Goal: Information Seeking & Learning: Check status

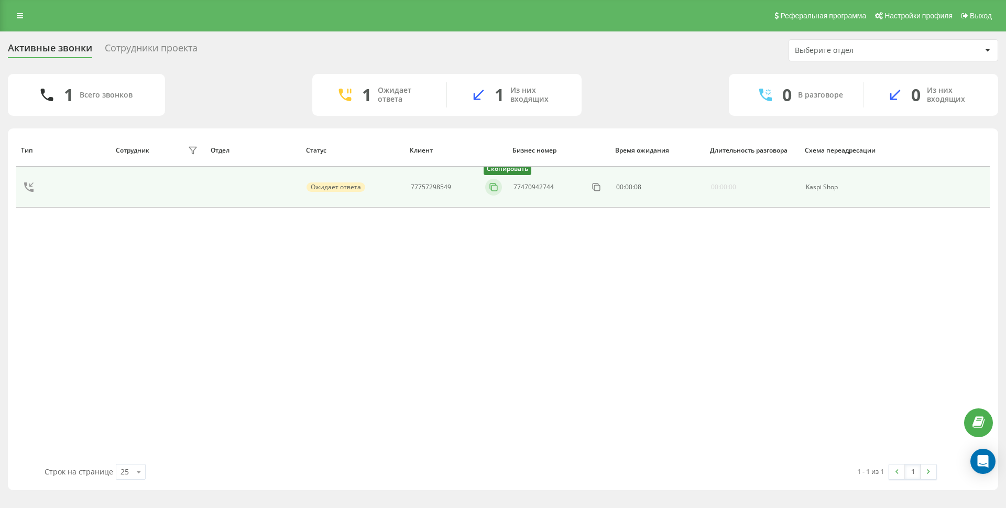
click at [486, 190] on button at bounding box center [493, 187] width 17 height 12
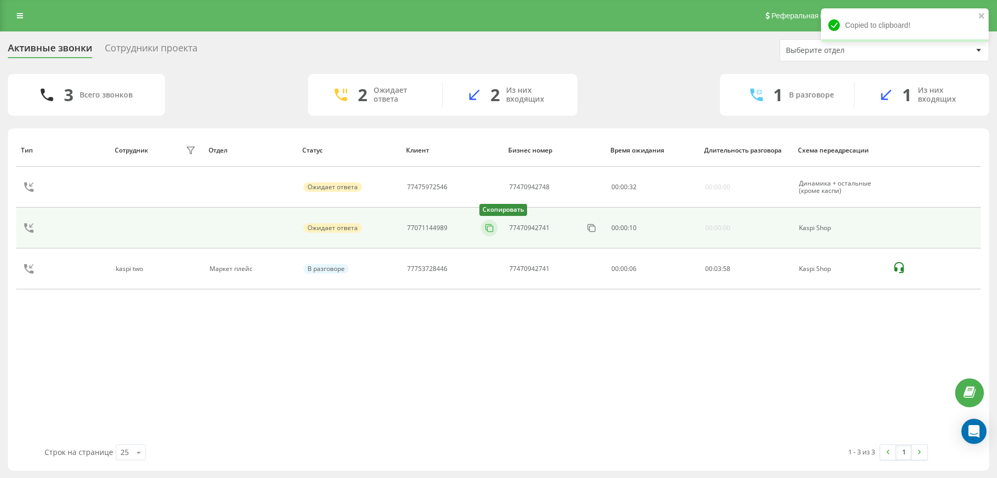
click at [492, 231] on icon at bounding box center [489, 228] width 10 height 10
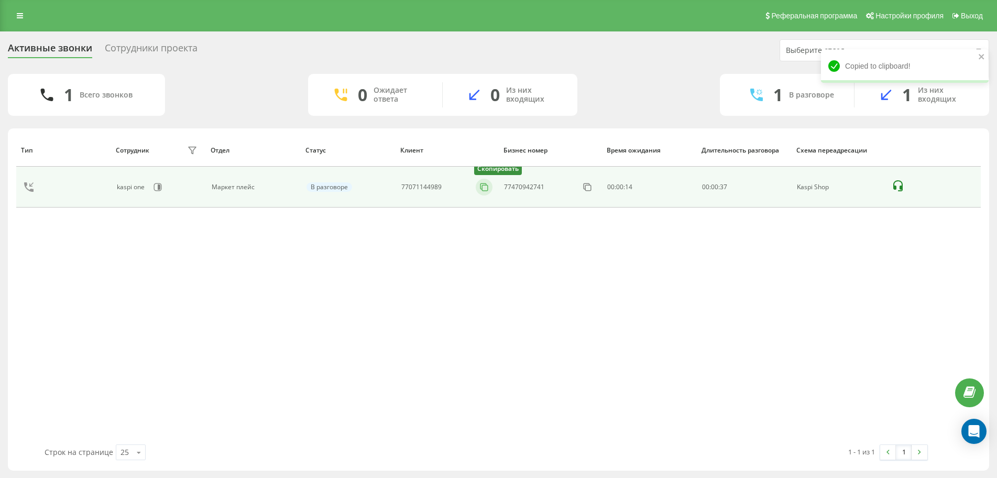
click at [484, 189] on icon at bounding box center [484, 187] width 10 height 10
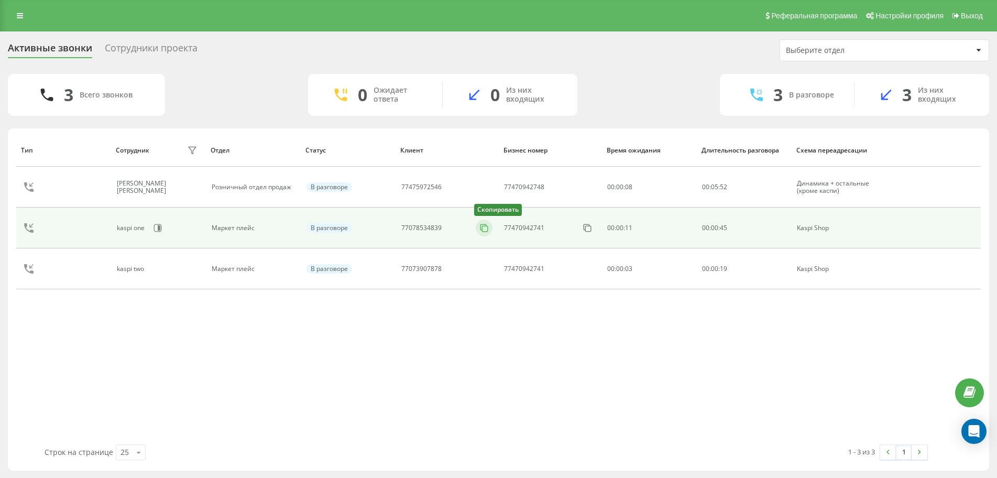
click at [486, 225] on icon at bounding box center [484, 227] width 6 height 6
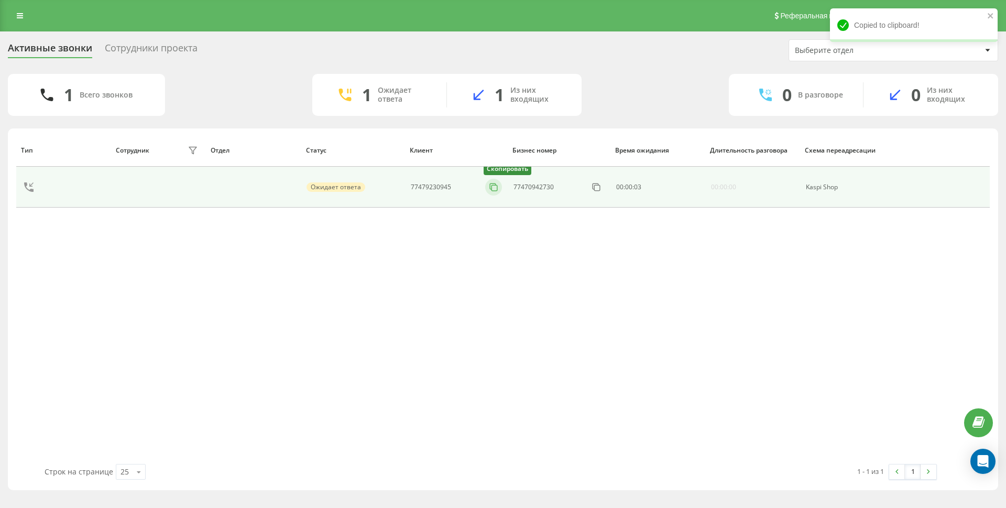
click at [494, 192] on button at bounding box center [493, 187] width 17 height 12
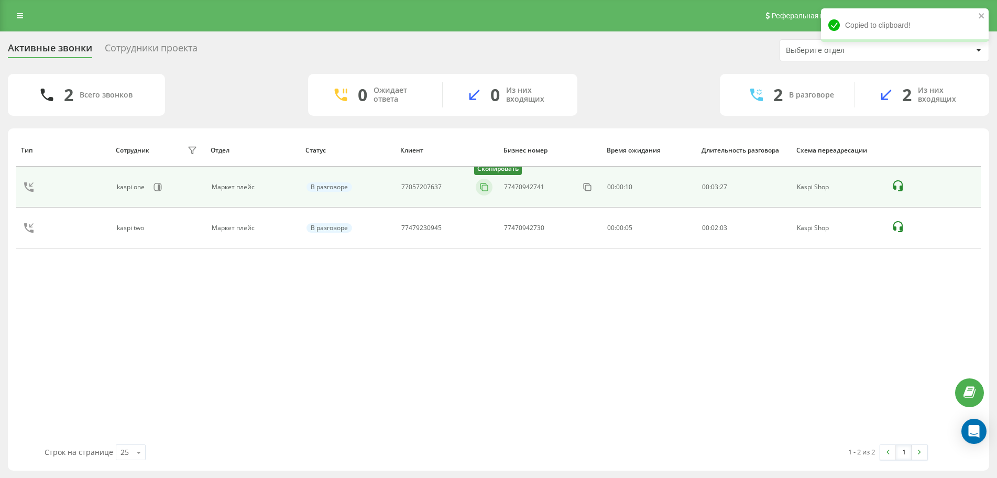
click at [482, 188] on rect at bounding box center [485, 188] width 6 height 6
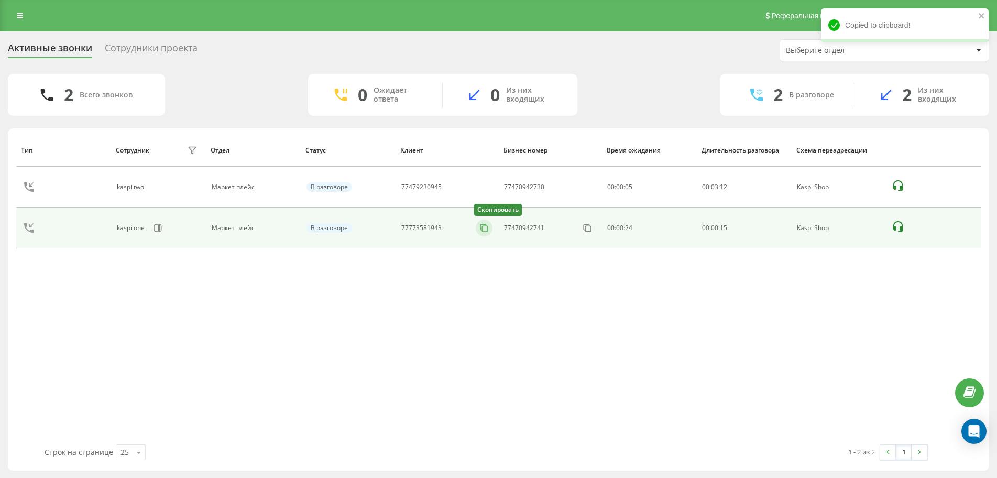
click at [488, 229] on rect at bounding box center [485, 229] width 6 height 6
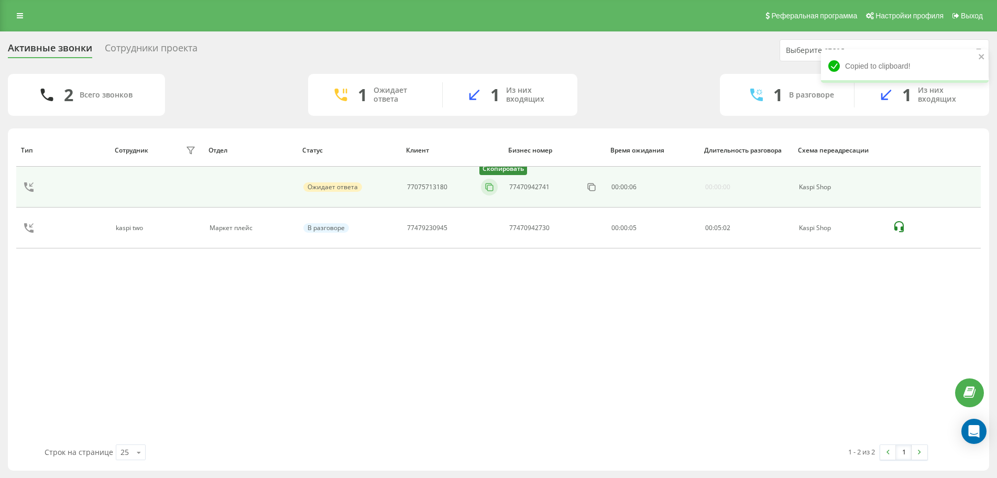
click at [487, 189] on icon at bounding box center [489, 187] width 10 height 10
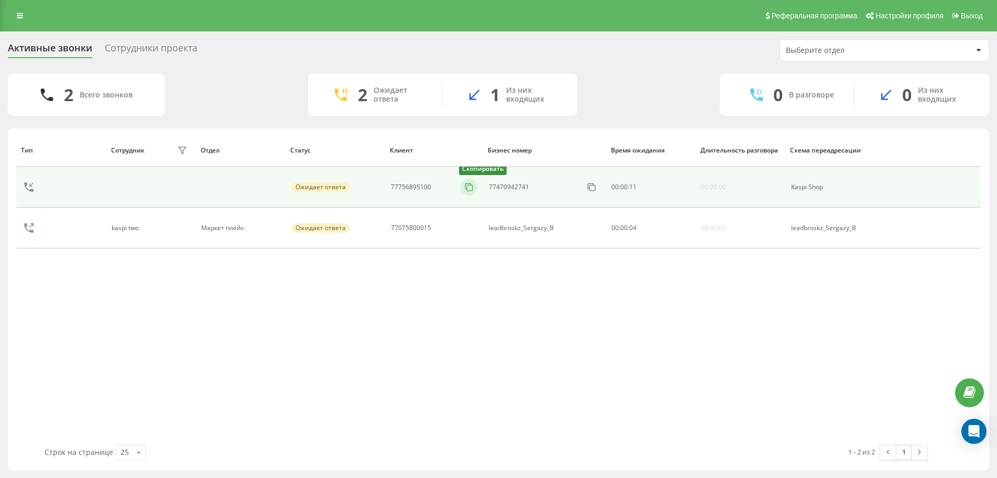
click at [465, 185] on icon at bounding box center [469, 187] width 10 height 10
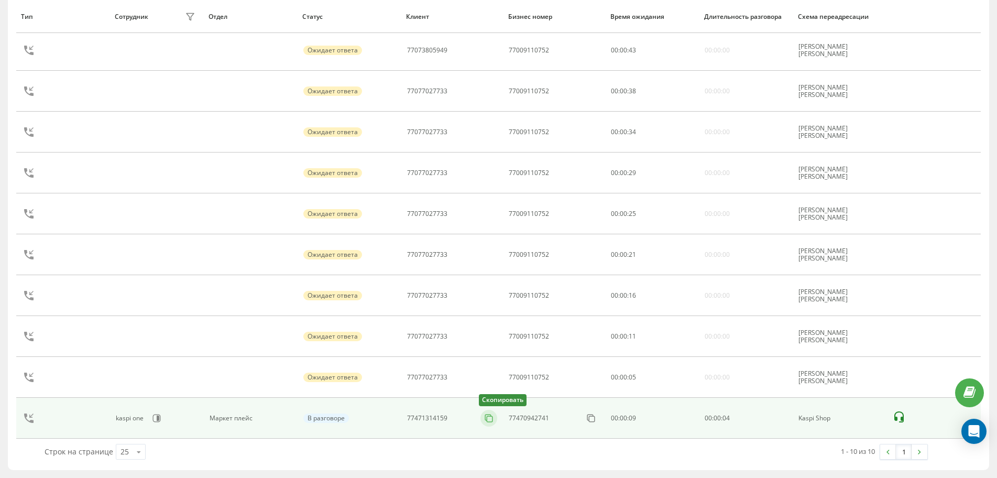
click at [486, 417] on icon at bounding box center [489, 417] width 6 height 6
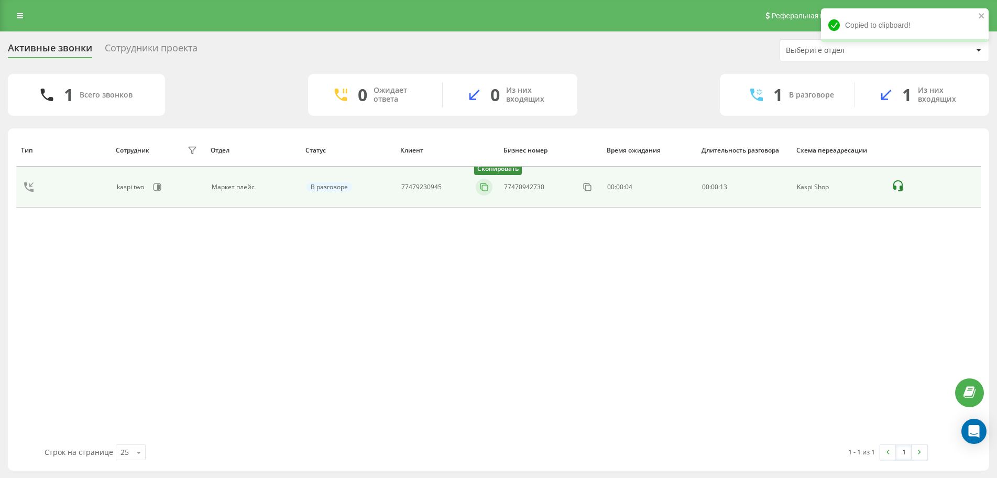
click at [477, 185] on button at bounding box center [484, 187] width 17 height 12
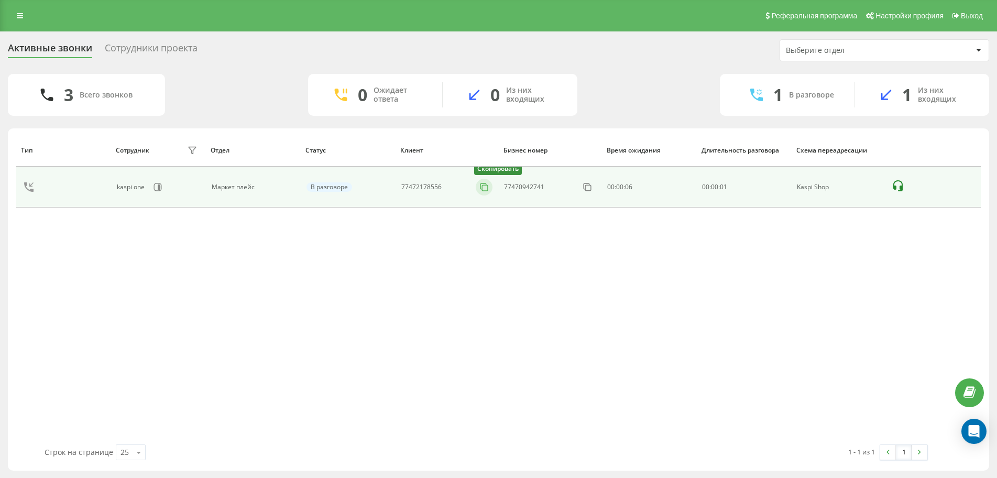
click at [481, 189] on icon at bounding box center [484, 187] width 10 height 10
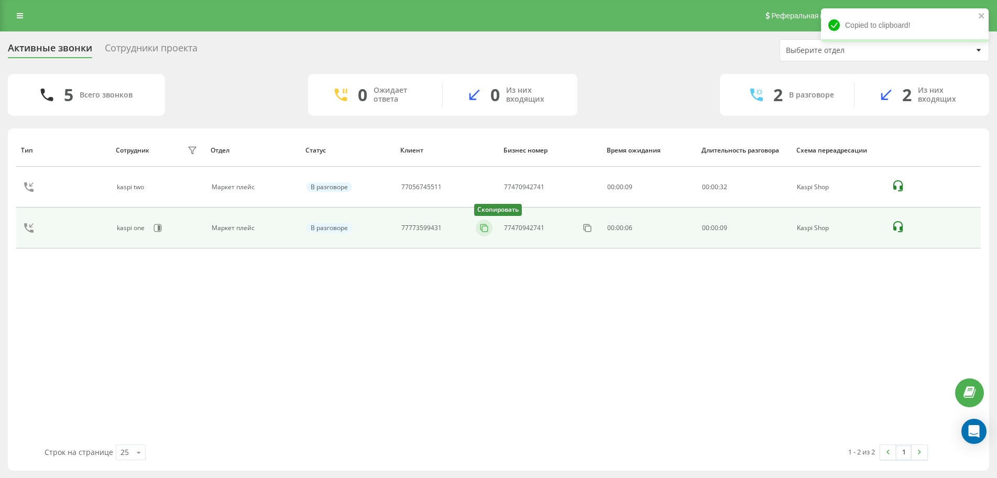
click at [480, 227] on icon at bounding box center [484, 228] width 10 height 10
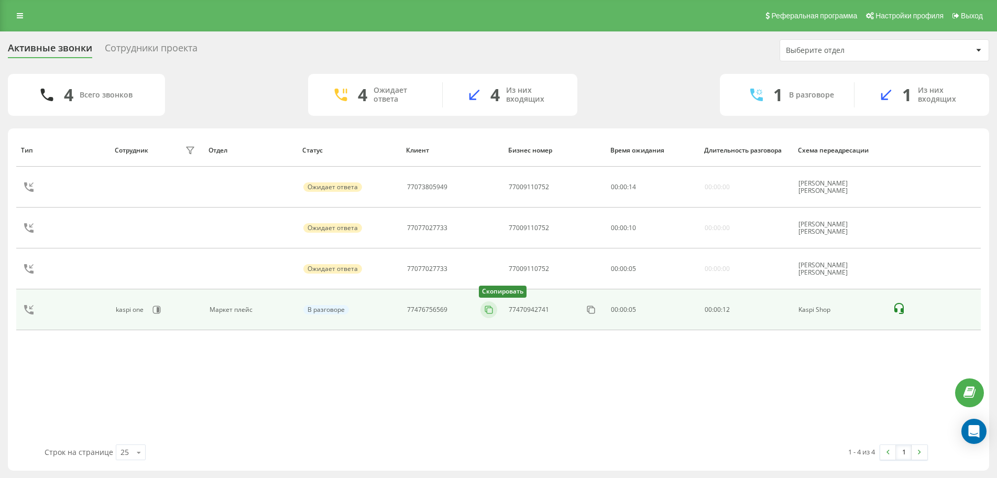
click at [487, 310] on rect at bounding box center [490, 310] width 6 height 6
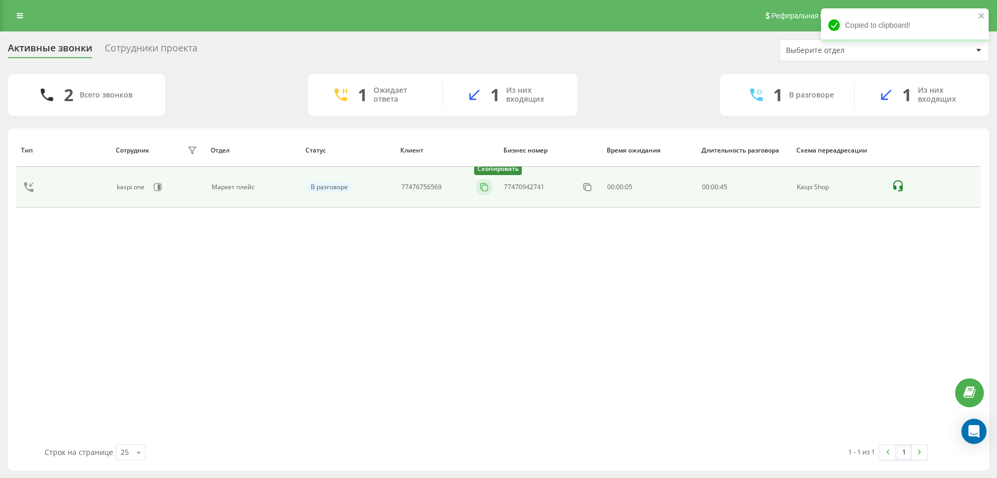
click at [480, 190] on icon at bounding box center [484, 187] width 10 height 10
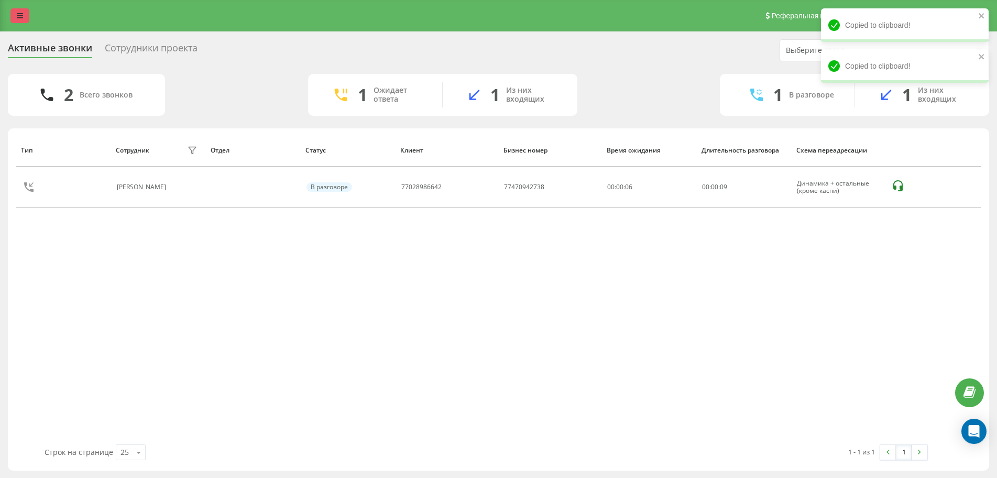
click at [15, 18] on link at bounding box center [19, 15] width 19 height 15
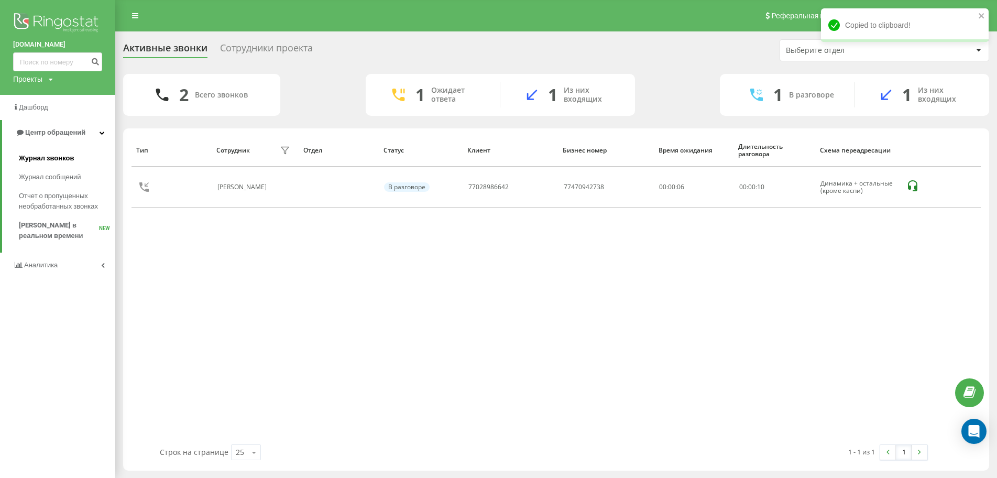
click at [43, 152] on link "Журнал звонков" at bounding box center [67, 158] width 96 height 19
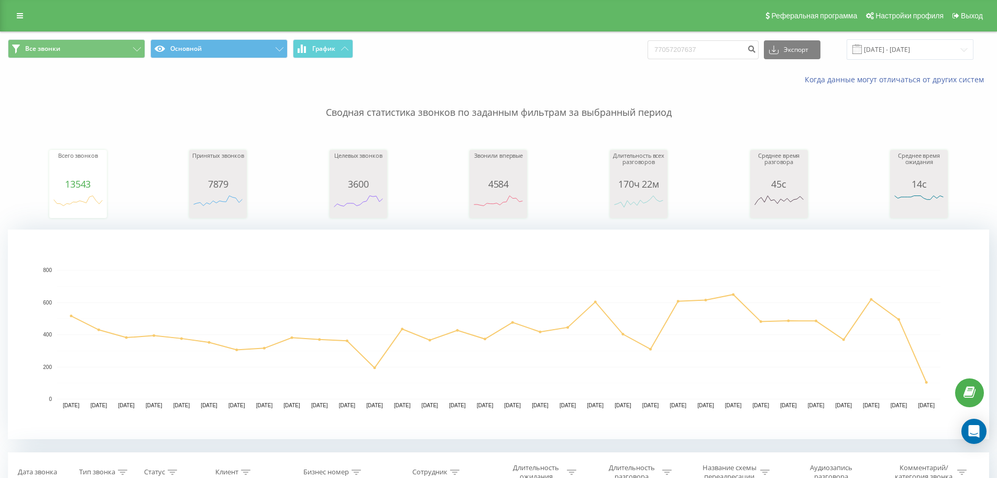
click at [671, 52] on input "77057207637" at bounding box center [702, 49] width 111 height 19
type input "7057207637"
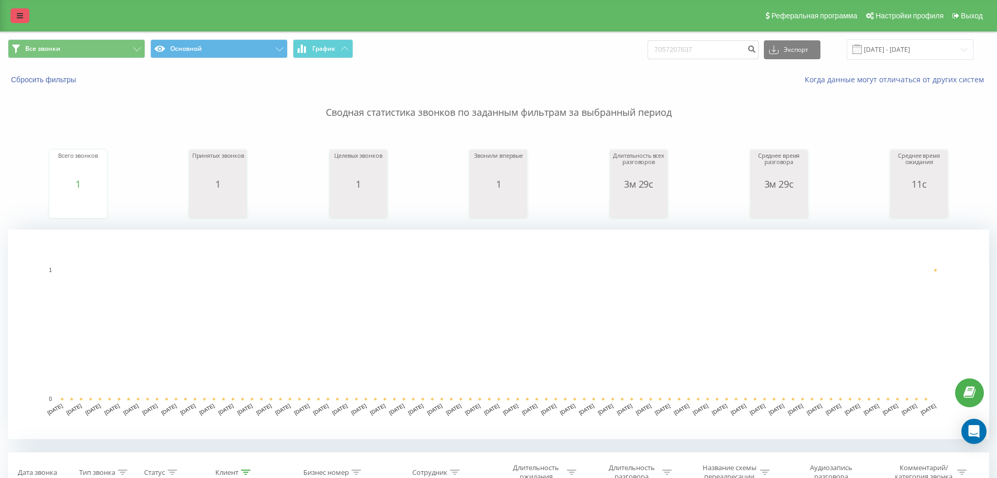
click at [25, 16] on link at bounding box center [19, 15] width 19 height 15
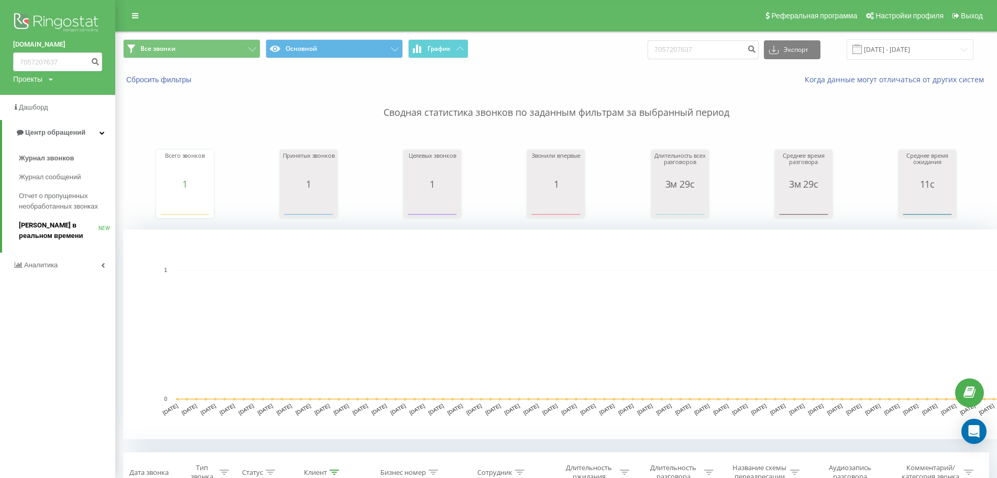
click at [72, 234] on span "[PERSON_NAME] в реальном времени" at bounding box center [59, 230] width 80 height 21
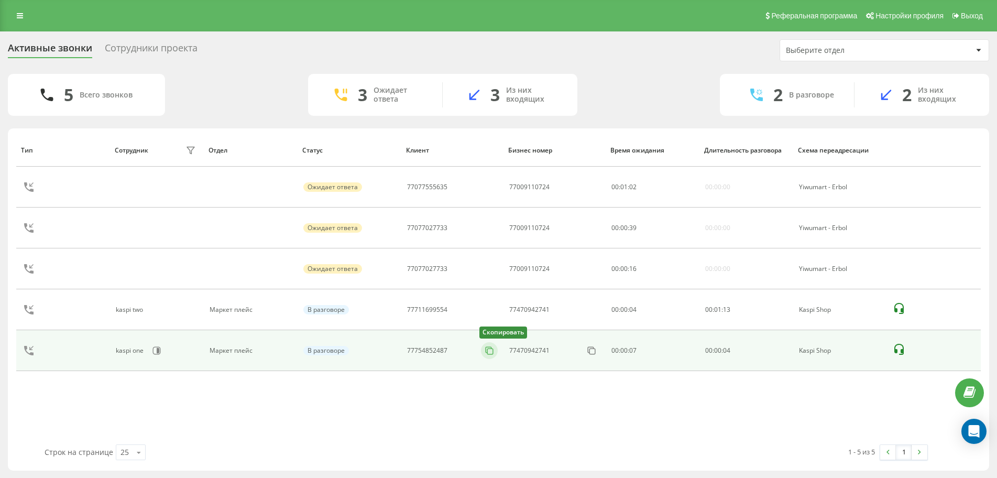
click at [492, 354] on icon at bounding box center [489, 350] width 10 height 10
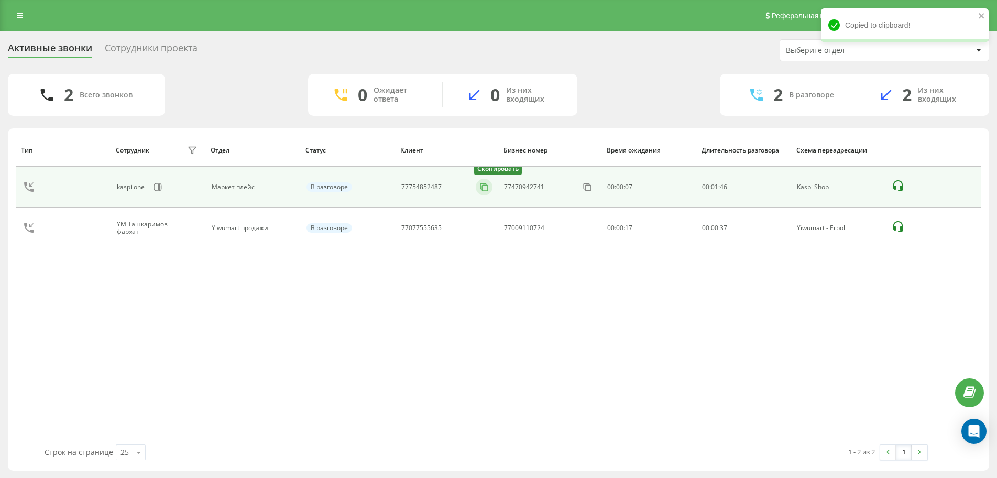
click at [489, 186] on icon at bounding box center [484, 187] width 10 height 10
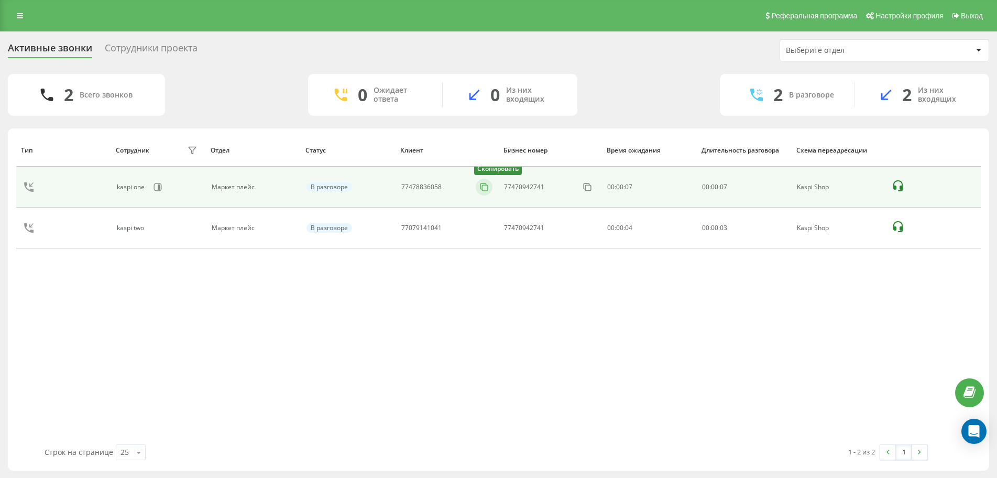
click at [488, 189] on rect at bounding box center [485, 188] width 6 height 6
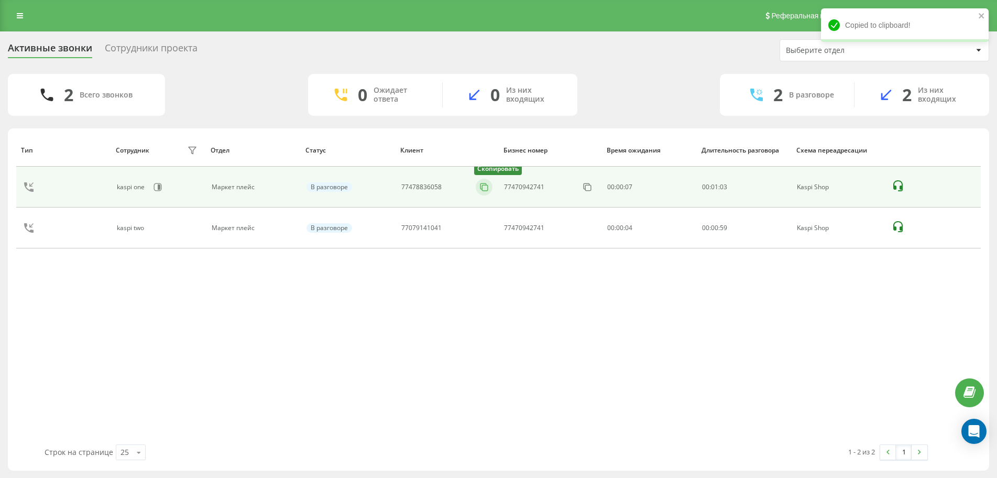
click at [482, 189] on rect at bounding box center [485, 188] width 6 height 6
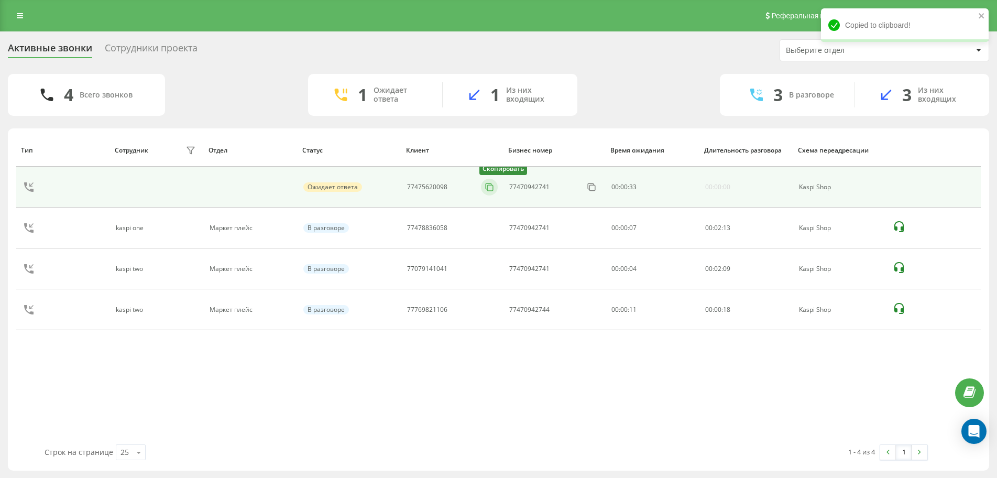
click at [487, 190] on rect at bounding box center [490, 188] width 6 height 6
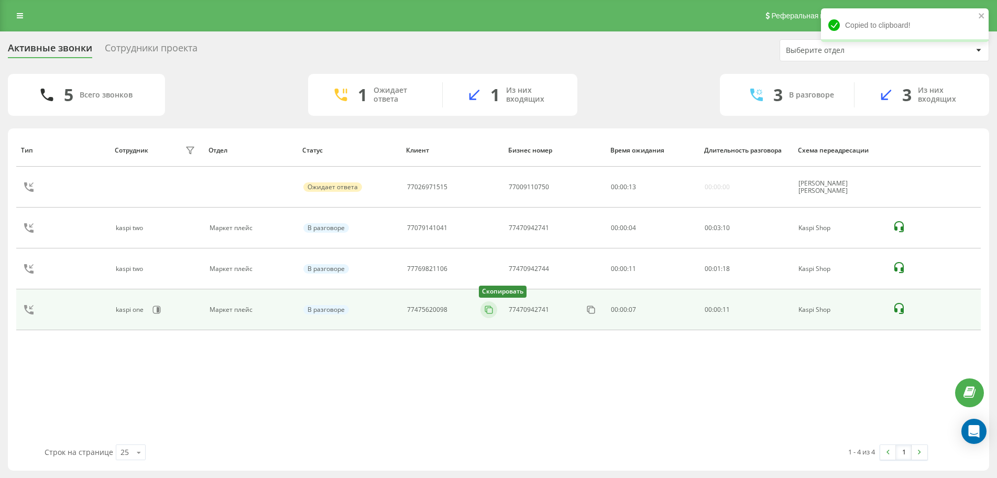
click at [485, 310] on icon at bounding box center [488, 309] width 10 height 10
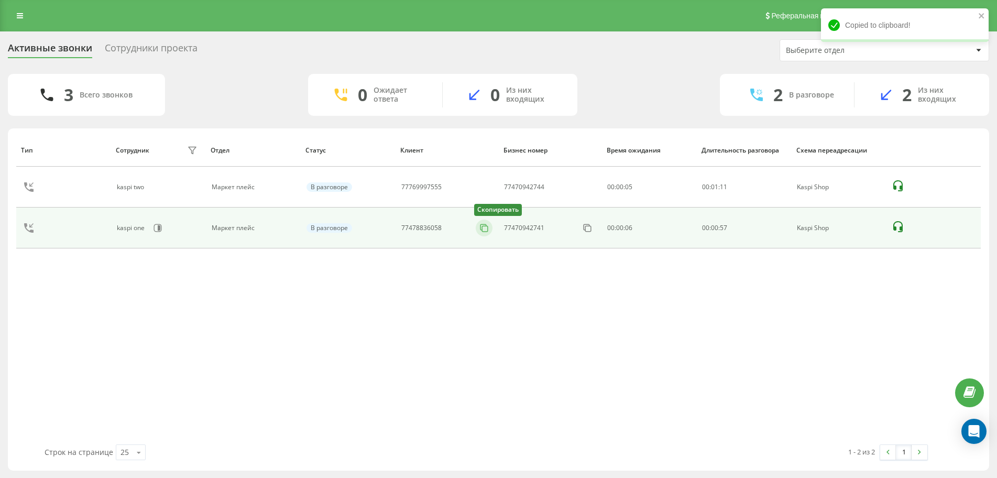
click at [485, 229] on icon at bounding box center [484, 228] width 10 height 10
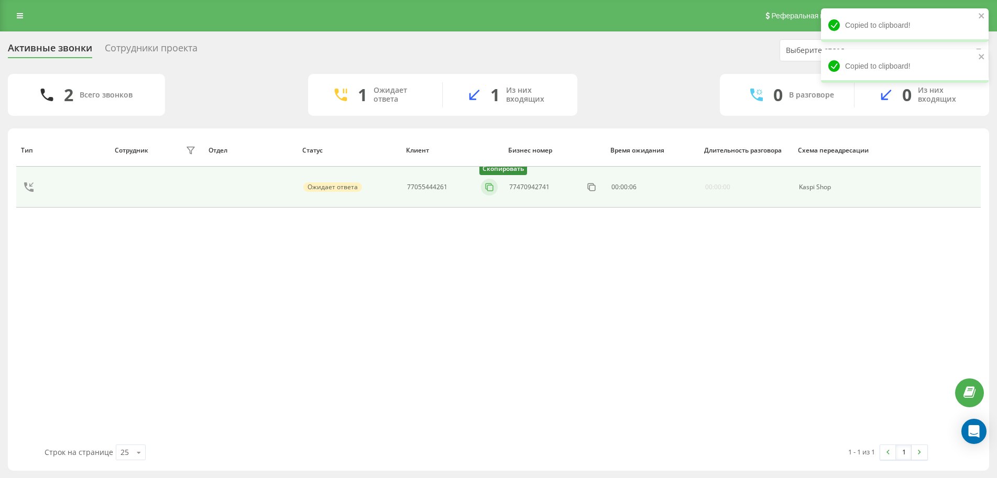
click at [489, 189] on icon at bounding box center [489, 187] width 10 height 10
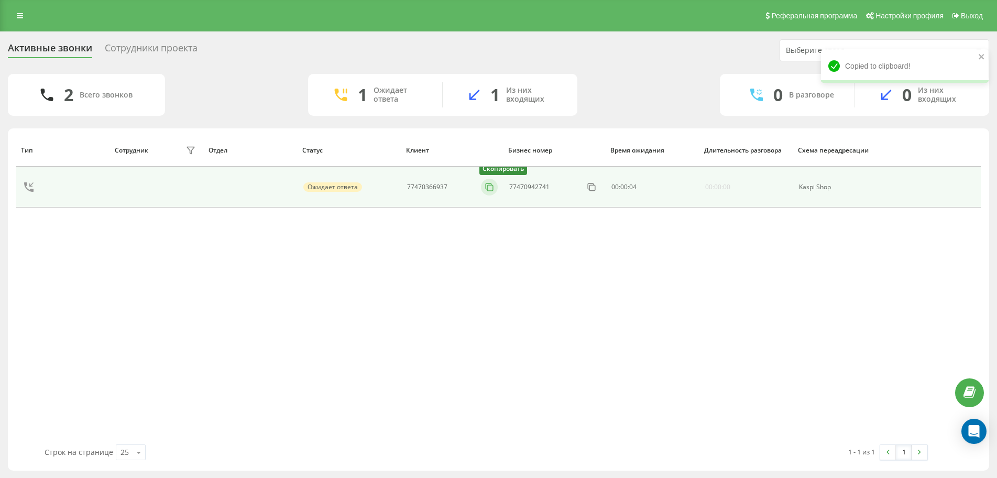
click at [488, 190] on icon at bounding box center [489, 187] width 10 height 10
click at [490, 191] on button at bounding box center [489, 187] width 17 height 12
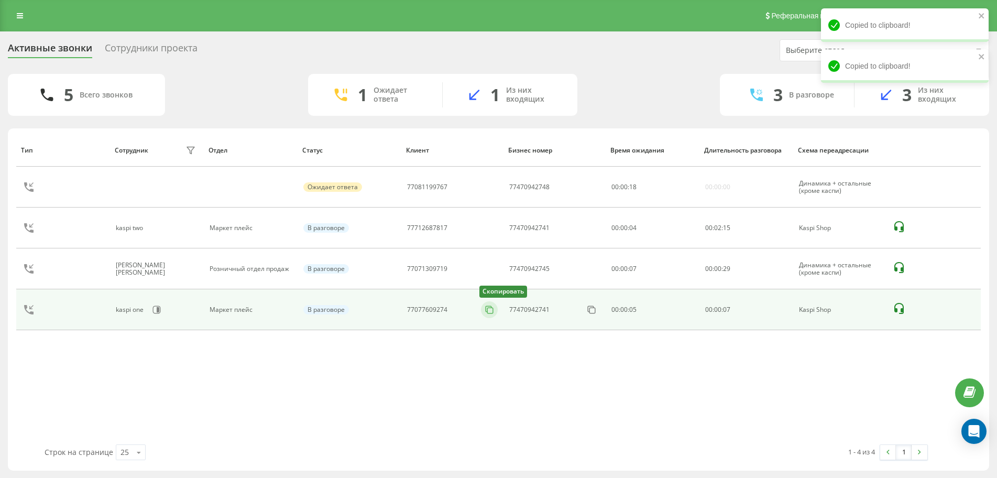
click at [0, 0] on icon at bounding box center [0, 0] width 0 height 0
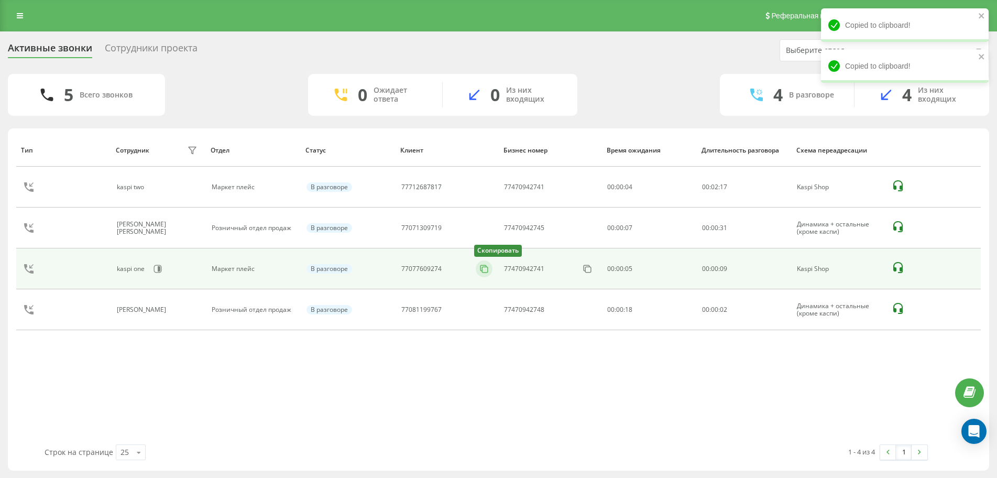
click at [485, 272] on icon at bounding box center [484, 268] width 10 height 10
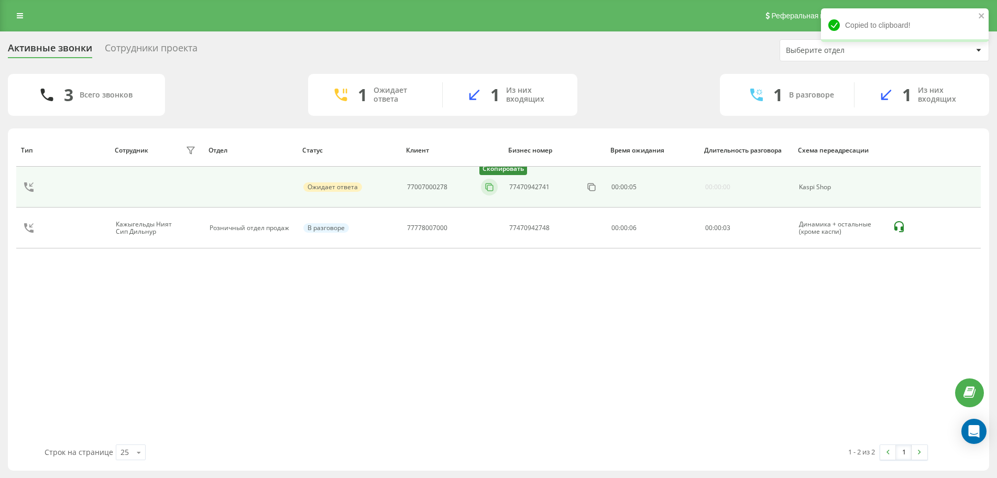
click at [491, 183] on icon at bounding box center [489, 186] width 6 height 6
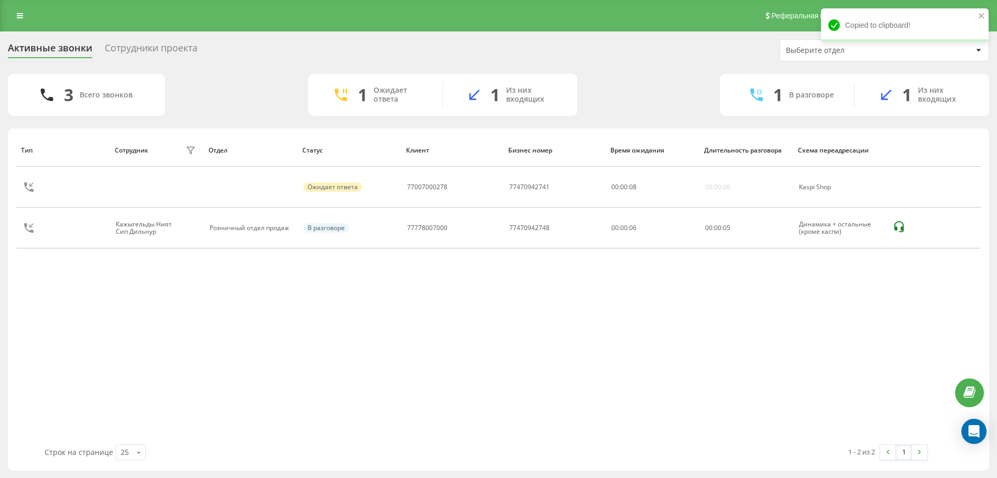
click at [454, 55] on div "Активные звонки Сотрудники проекта Выберите отдел" at bounding box center [498, 50] width 981 height 22
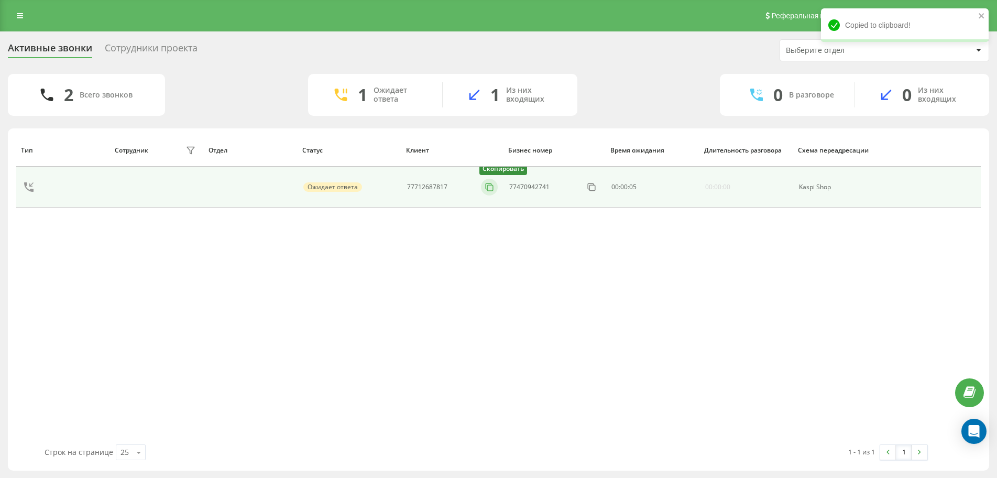
click at [489, 188] on icon at bounding box center [489, 187] width 10 height 10
click at [492, 187] on icon at bounding box center [489, 187] width 10 height 10
click at [486, 191] on icon at bounding box center [489, 187] width 10 height 10
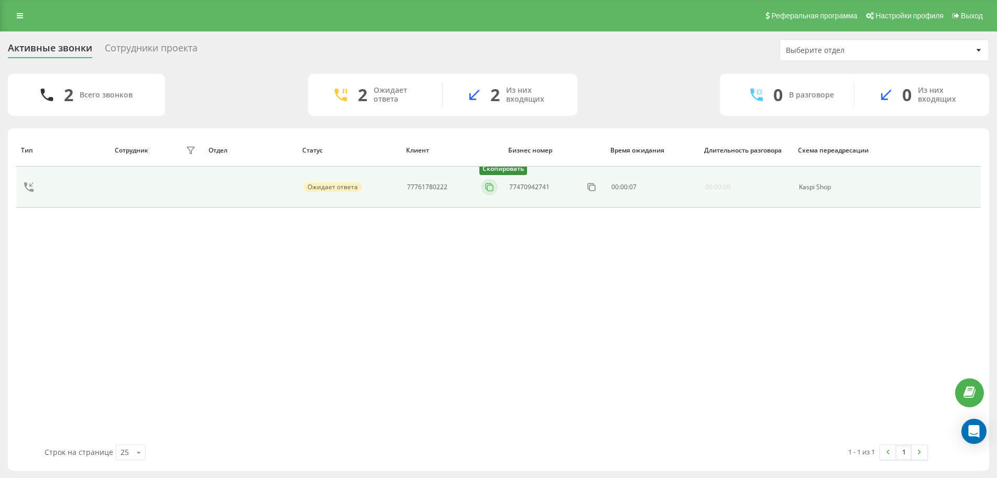
click at [486, 184] on icon at bounding box center [489, 186] width 6 height 6
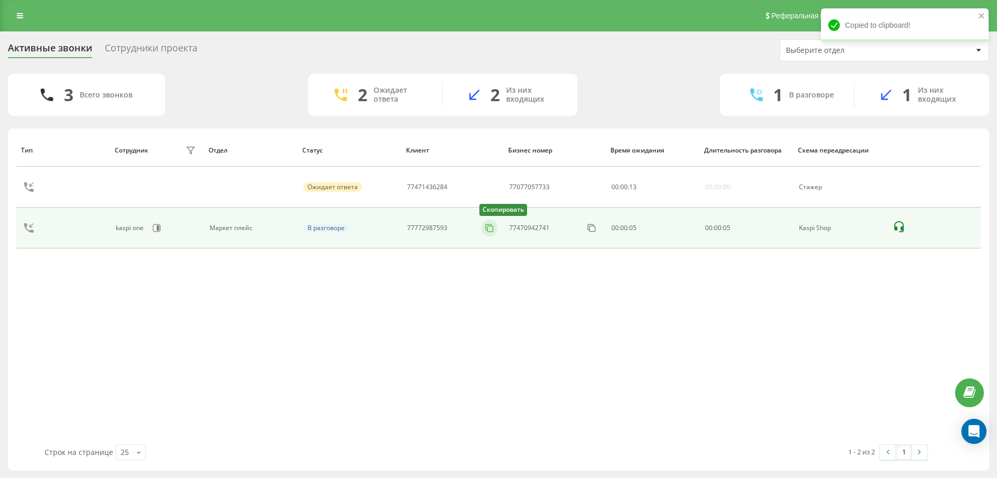
click at [487, 226] on rect at bounding box center [490, 229] width 6 height 6
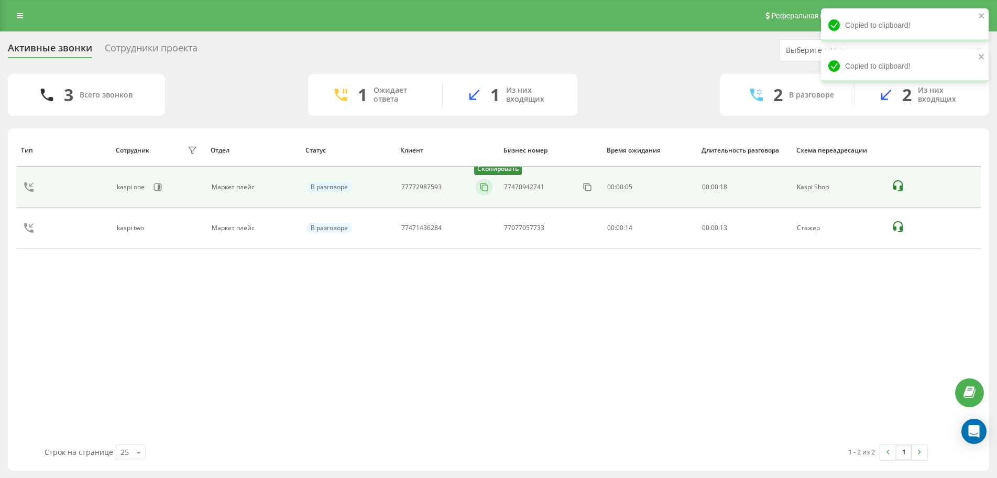
click at [486, 191] on icon at bounding box center [484, 187] width 10 height 10
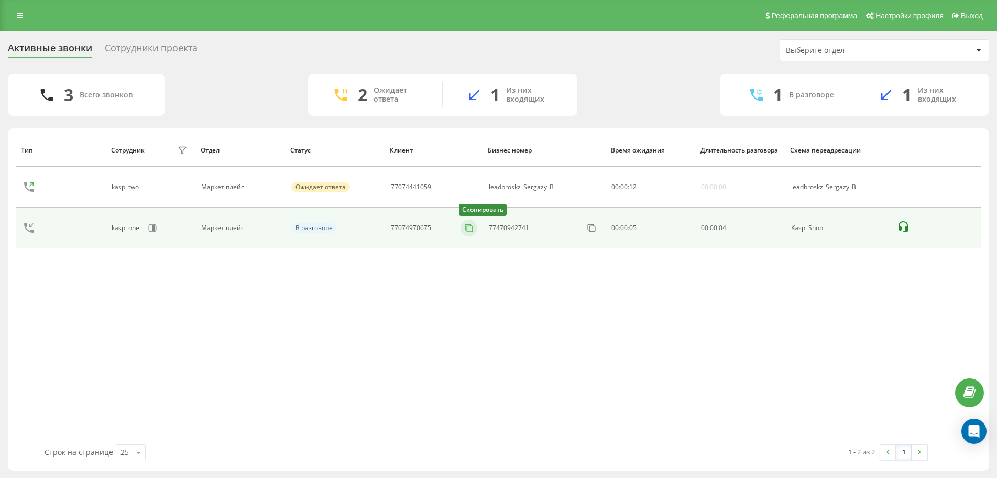
click at [472, 228] on icon at bounding box center [469, 228] width 10 height 10
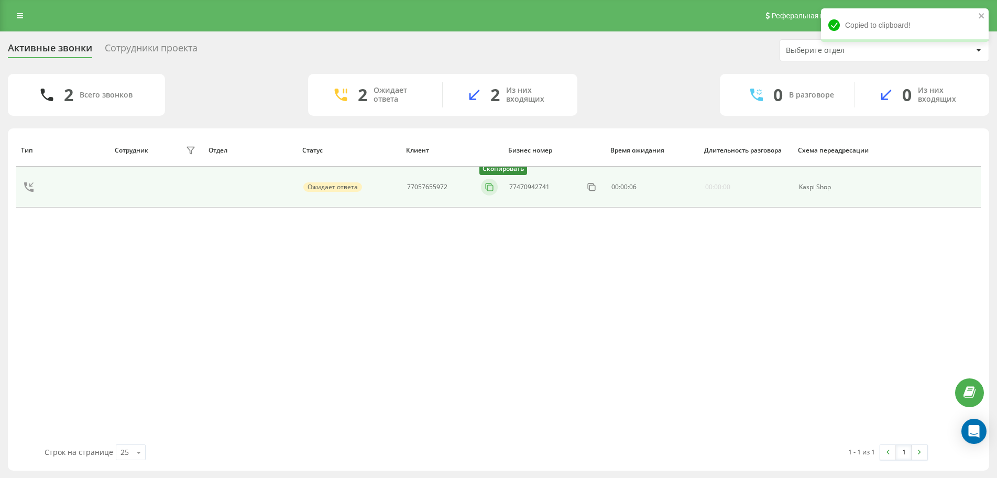
click at [485, 188] on icon at bounding box center [489, 187] width 10 height 10
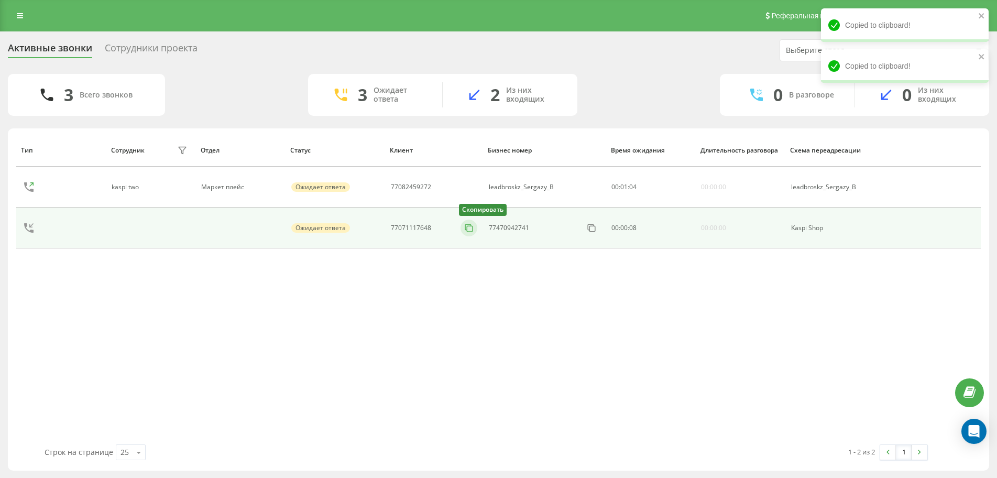
click at [475, 229] on button at bounding box center [468, 228] width 17 height 12
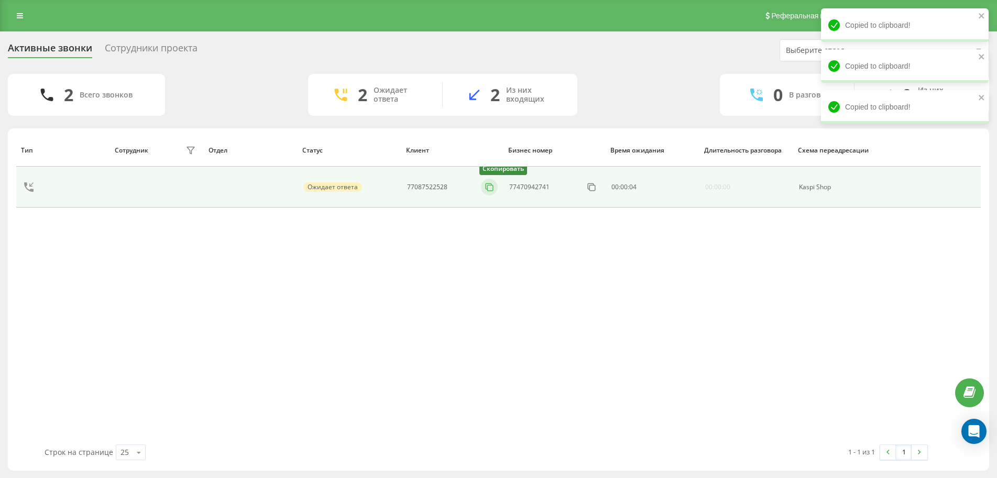
click at [489, 187] on icon at bounding box center [489, 187] width 10 height 10
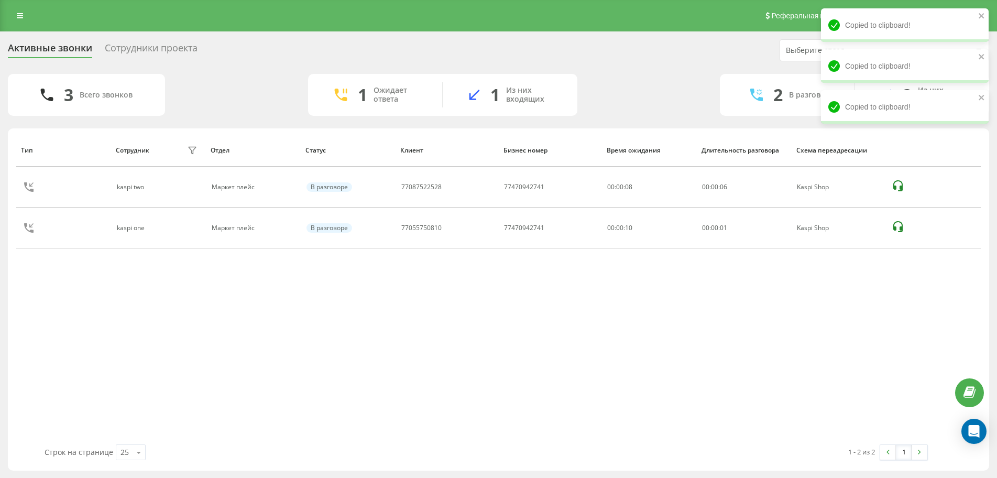
click at [0, 0] on icon at bounding box center [0, 0] width 0 height 0
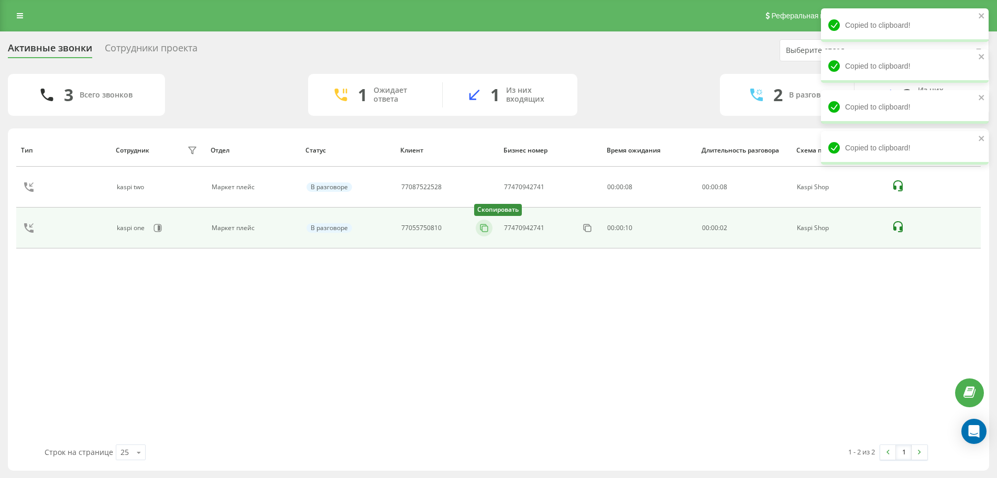
click at [487, 228] on icon at bounding box center [484, 228] width 10 height 10
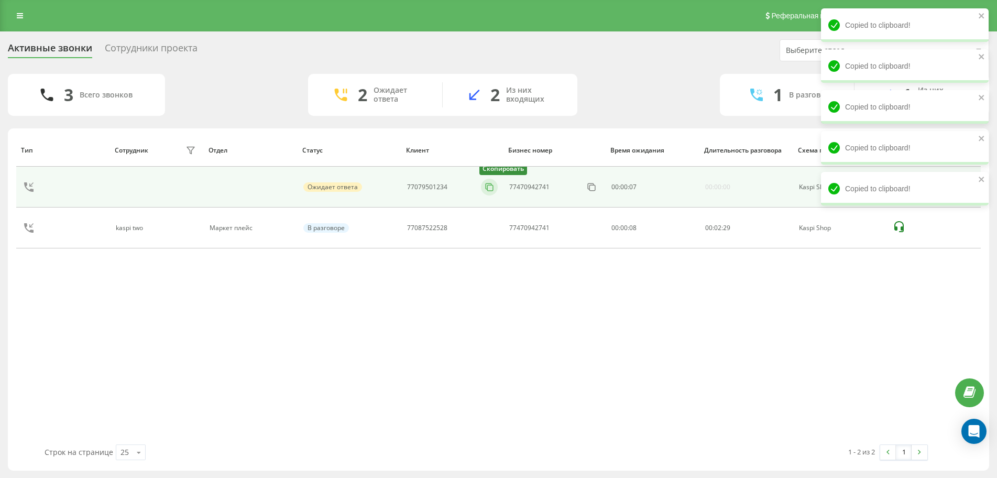
click at [488, 188] on icon at bounding box center [489, 187] width 10 height 10
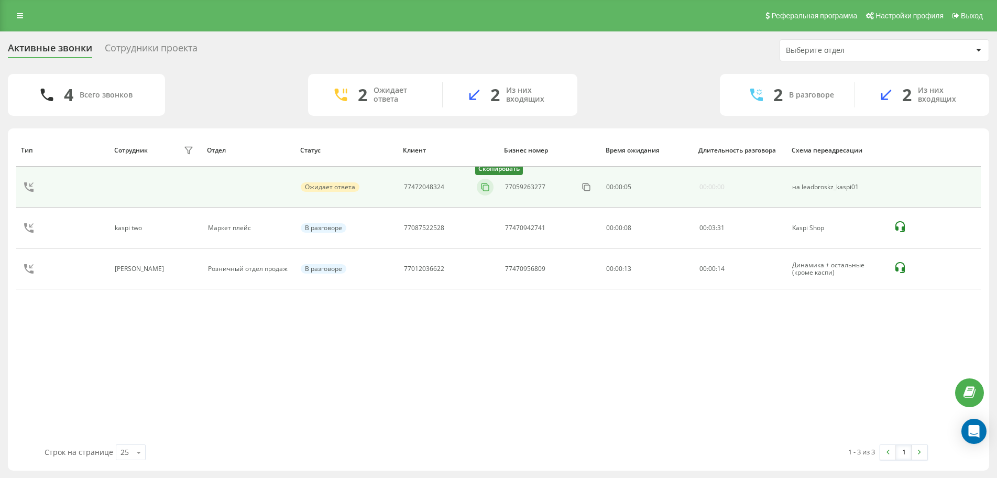
click at [482, 190] on icon at bounding box center [485, 187] width 10 height 10
click at [488, 189] on icon at bounding box center [489, 187] width 10 height 10
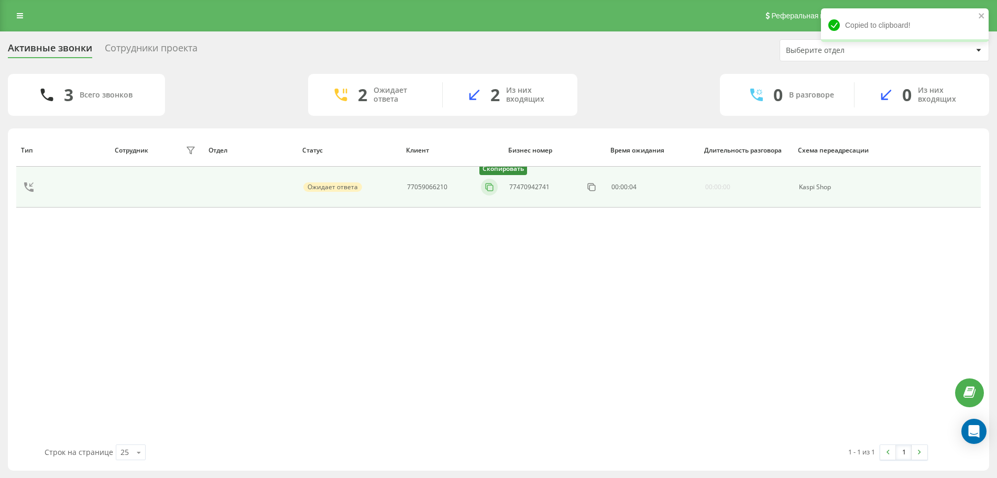
click at [487, 185] on rect at bounding box center [490, 188] width 6 height 6
click at [489, 188] on icon at bounding box center [489, 187] width 10 height 10
click at [480, 188] on icon at bounding box center [484, 187] width 10 height 10
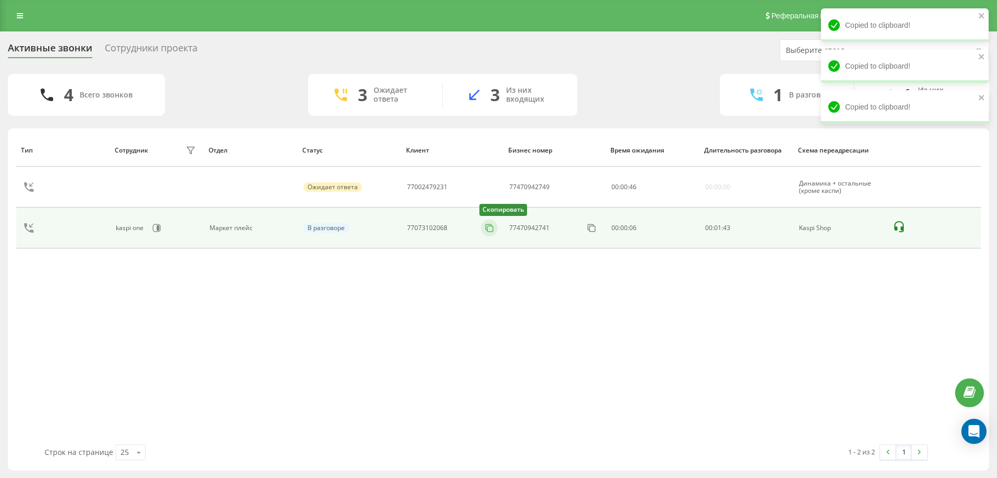
click at [490, 231] on icon at bounding box center [489, 228] width 10 height 10
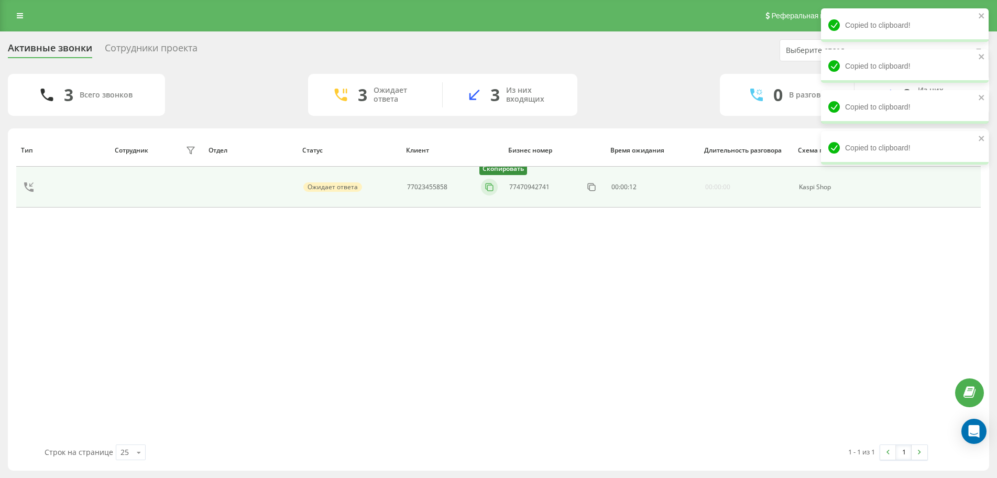
click at [490, 186] on icon at bounding box center [489, 187] width 10 height 10
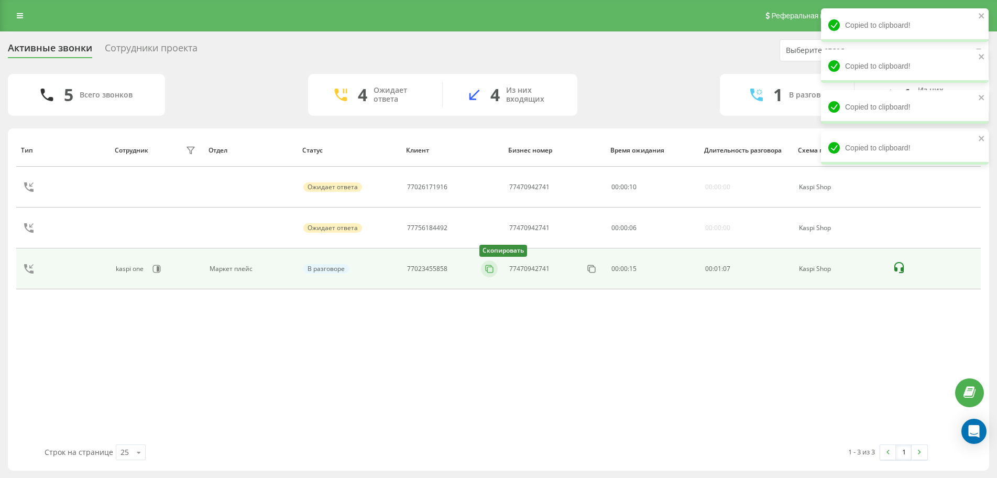
click at [488, 272] on rect at bounding box center [490, 270] width 6 height 6
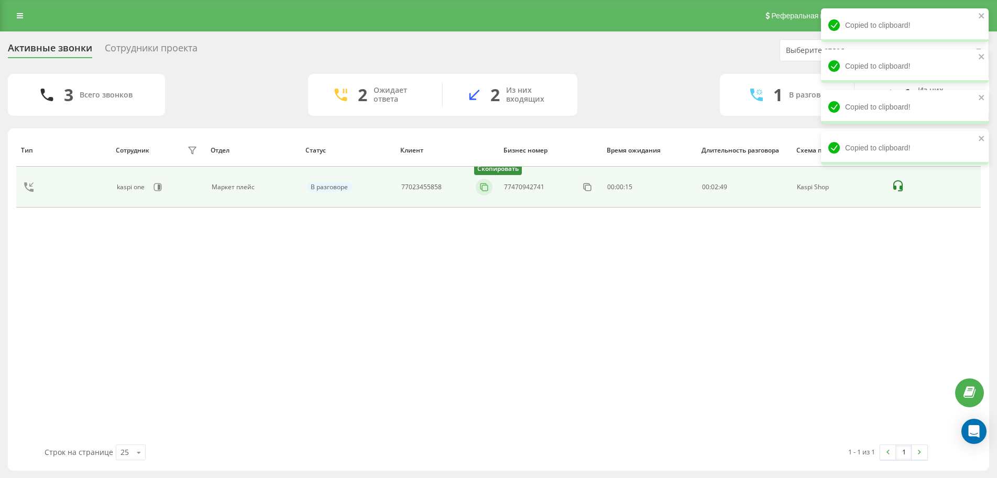
click at [487, 191] on rect at bounding box center [485, 188] width 6 height 6
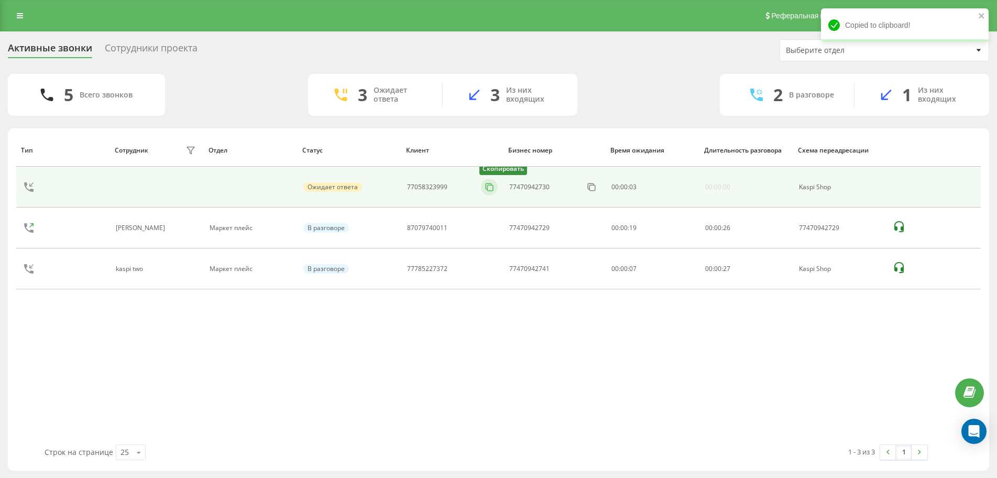
click at [494, 188] on icon at bounding box center [489, 187] width 10 height 10
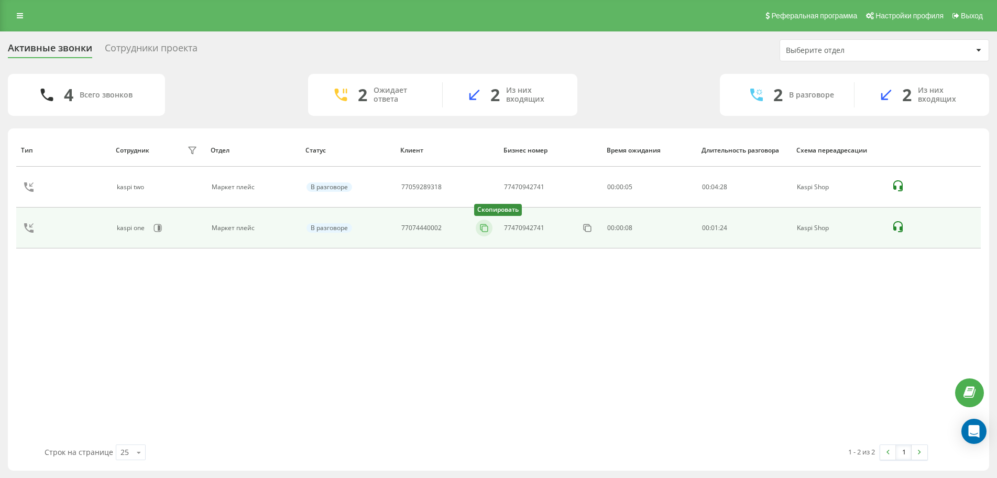
click at [484, 230] on icon at bounding box center [484, 228] width 10 height 10
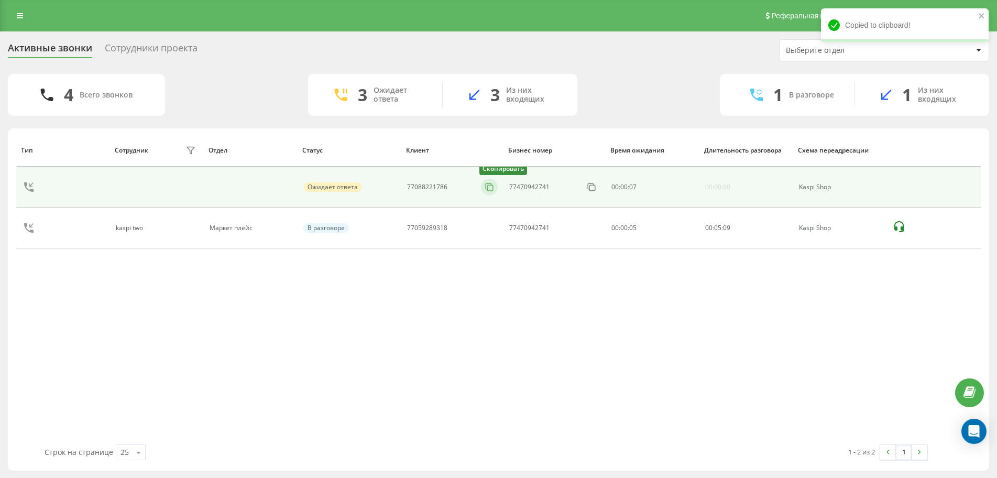
click at [487, 188] on icon at bounding box center [489, 187] width 10 height 10
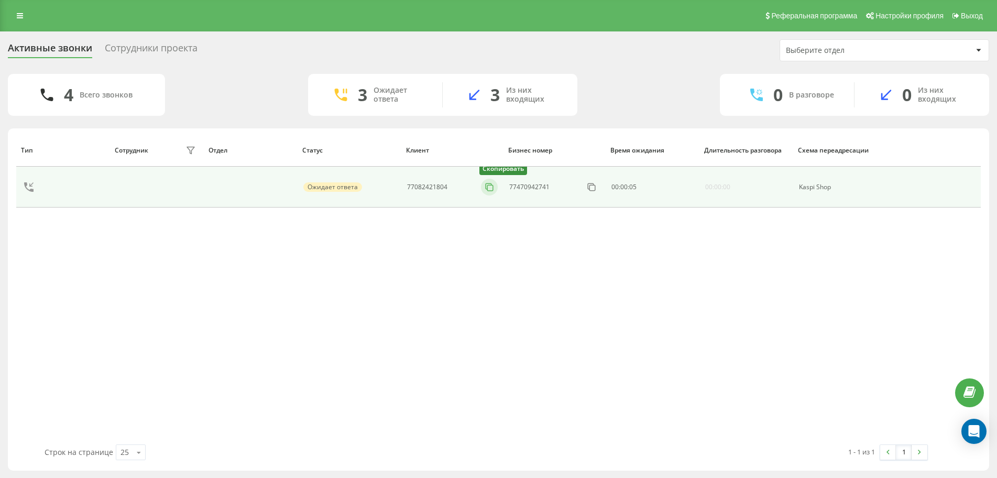
click at [487, 190] on icon at bounding box center [489, 187] width 10 height 10
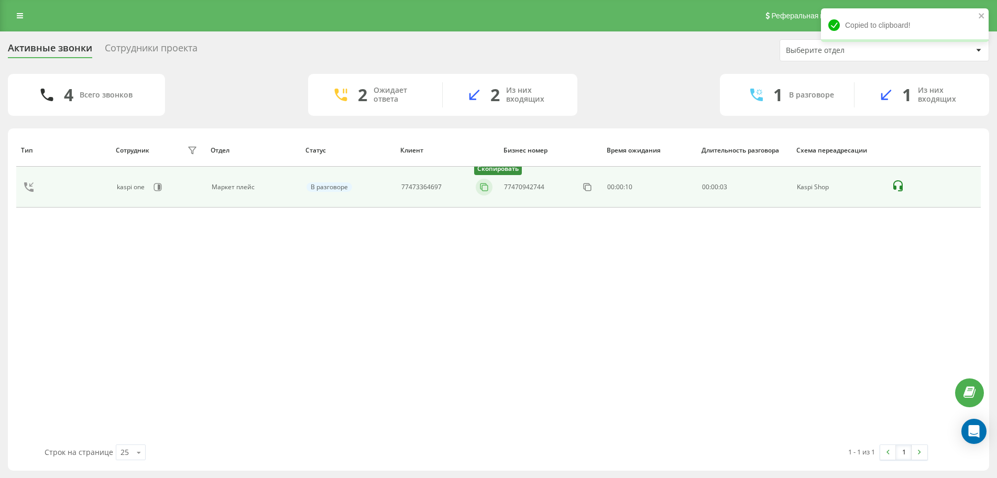
click at [488, 182] on icon at bounding box center [484, 187] width 10 height 10
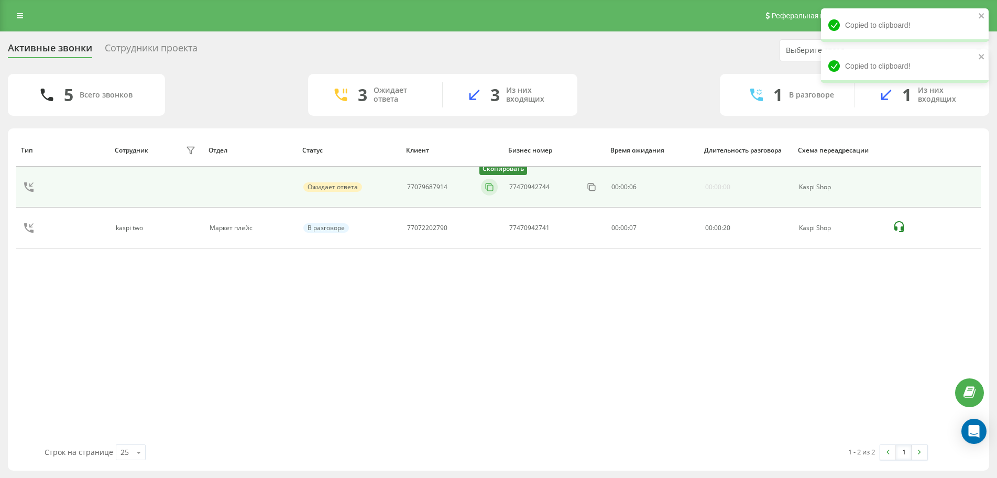
click at [488, 189] on icon at bounding box center [489, 187] width 10 height 10
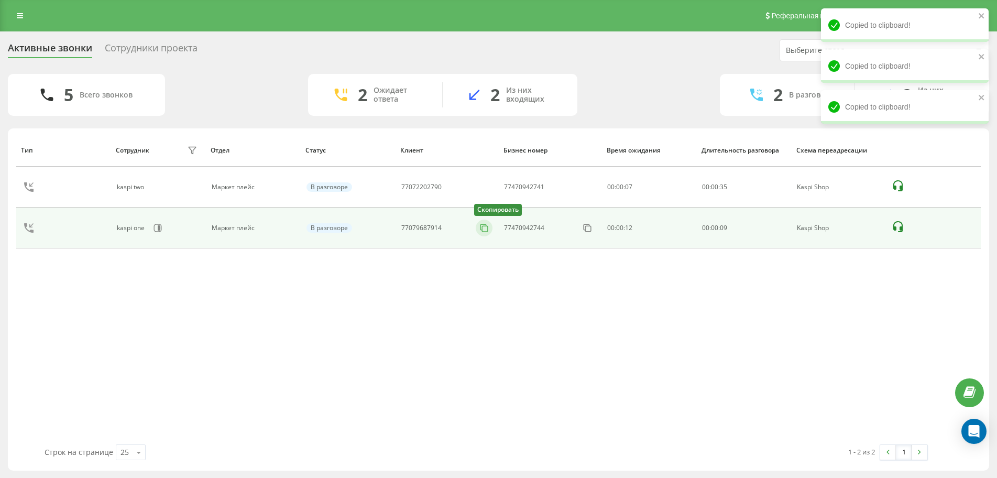
click at [486, 232] on rect at bounding box center [485, 229] width 6 height 6
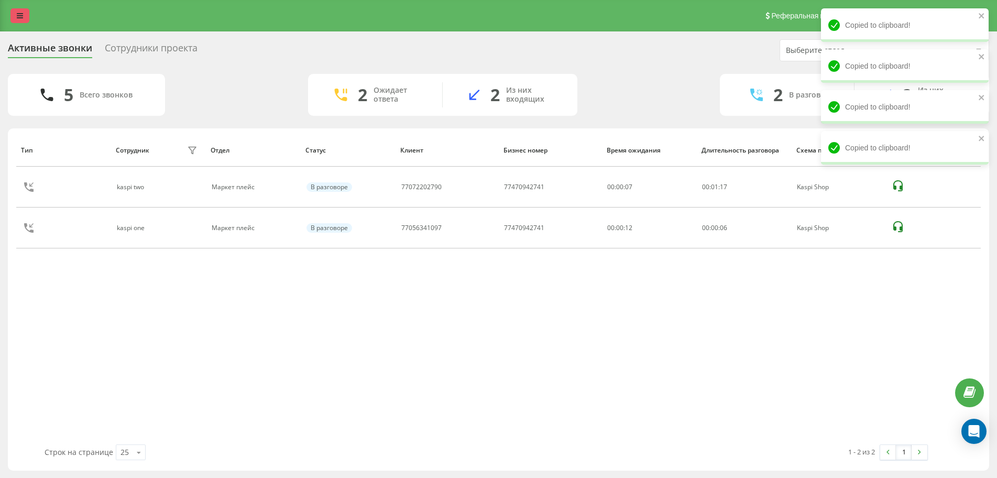
click at [19, 15] on icon at bounding box center [20, 15] width 6 height 7
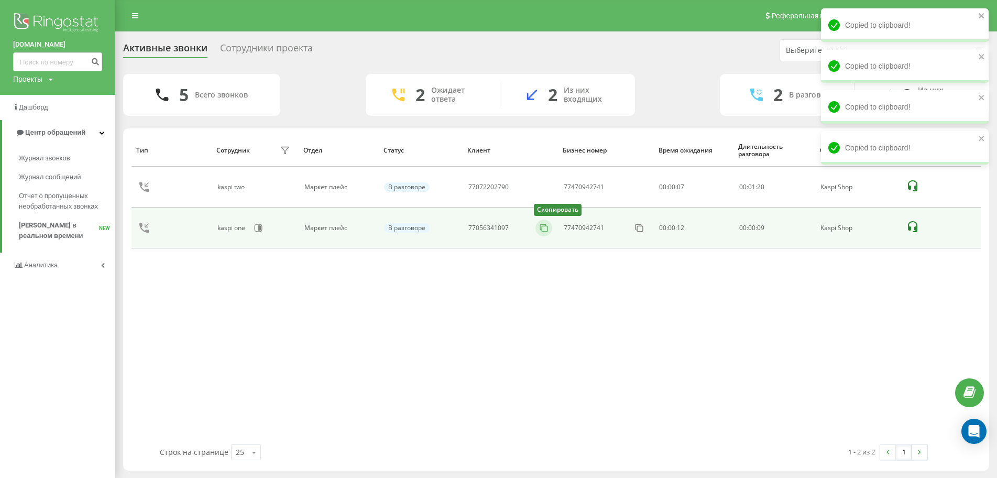
click at [546, 231] on icon at bounding box center [543, 228] width 10 height 10
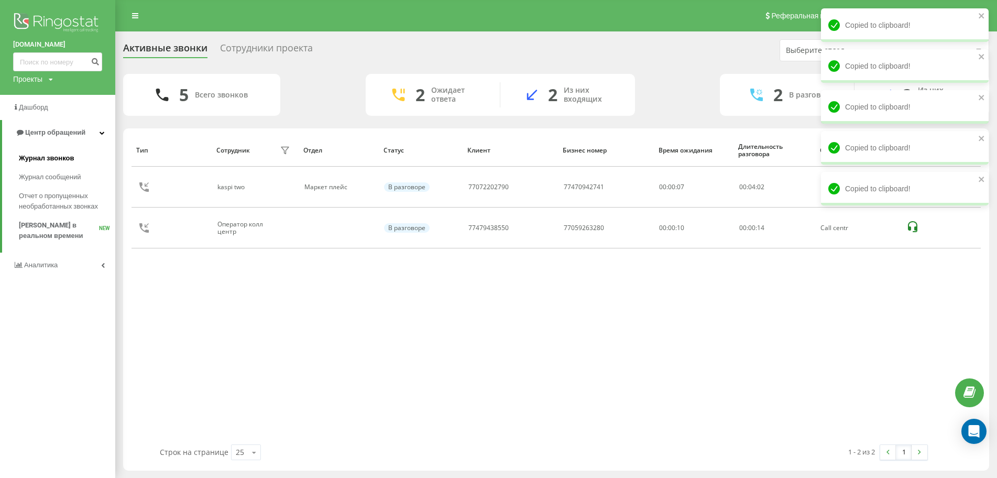
click at [85, 163] on link "Журнал звонков" at bounding box center [67, 158] width 96 height 19
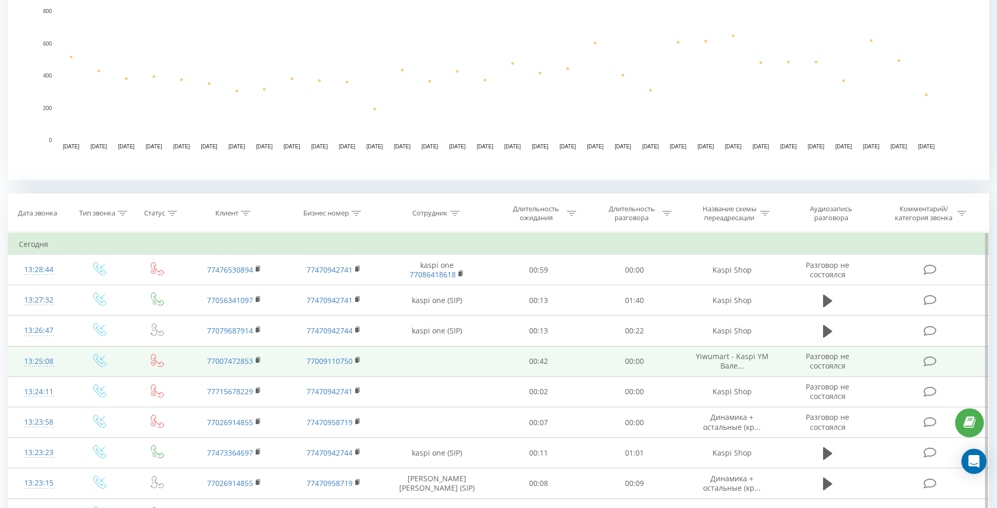
scroll to position [262, 0]
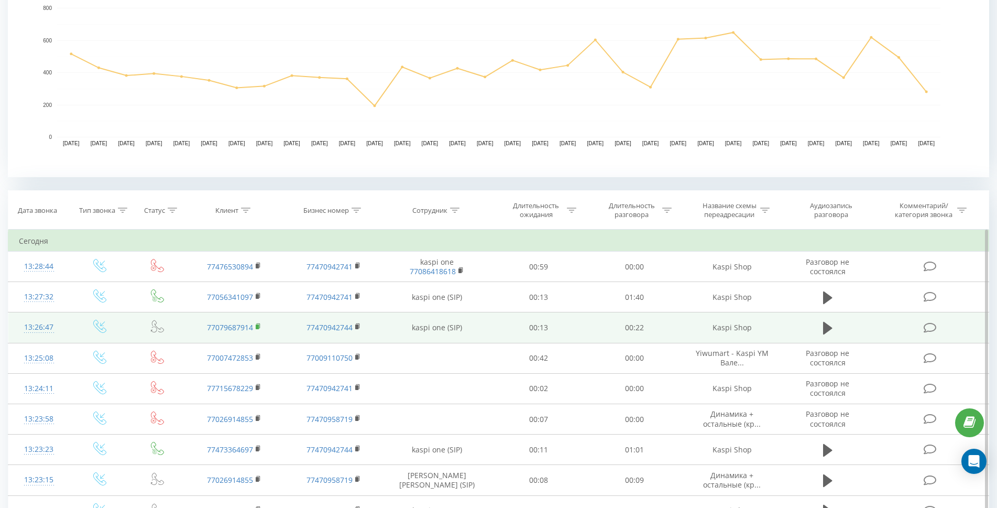
click at [257, 326] on rect at bounding box center [257, 326] width 3 height 5
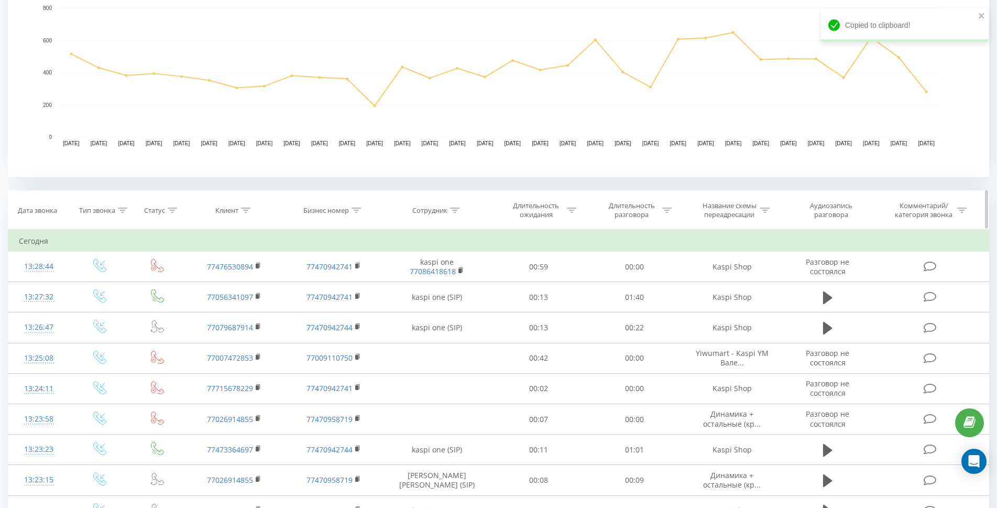
click at [241, 210] on icon at bounding box center [245, 209] width 9 height 5
paste input "77079687914"
type input "77079687914"
click at [263, 300] on span "OK" at bounding box center [255, 306] width 29 height 16
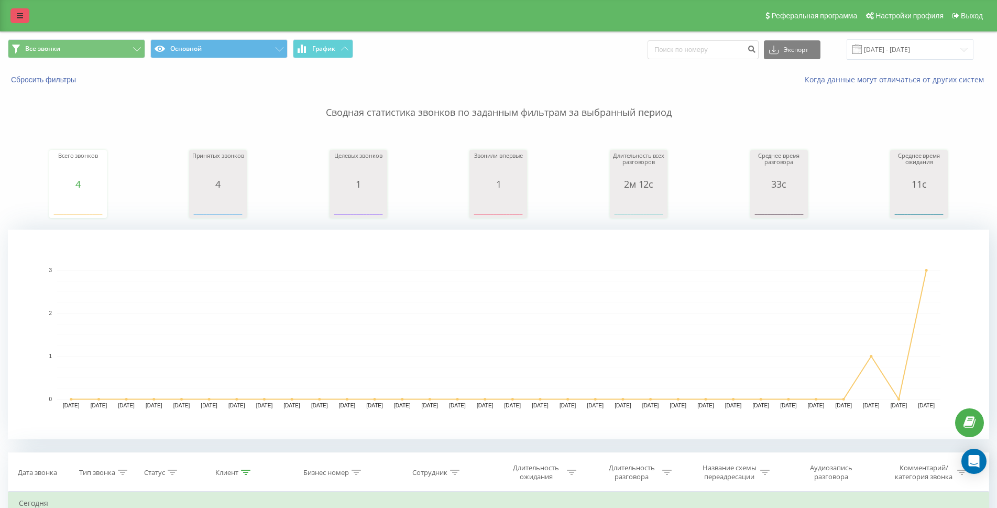
click at [18, 23] on link at bounding box center [19, 15] width 19 height 15
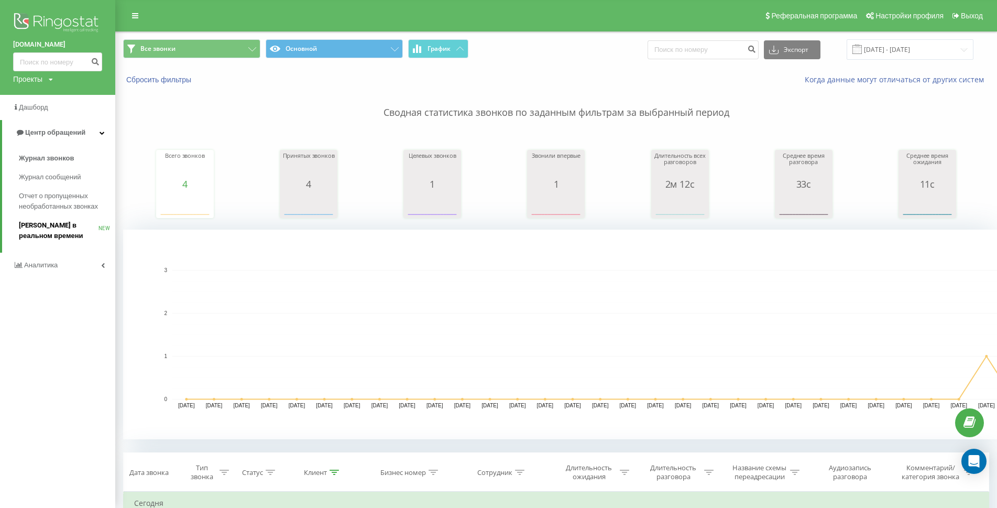
click at [77, 230] on span "[PERSON_NAME] в реальном времени" at bounding box center [59, 230] width 80 height 21
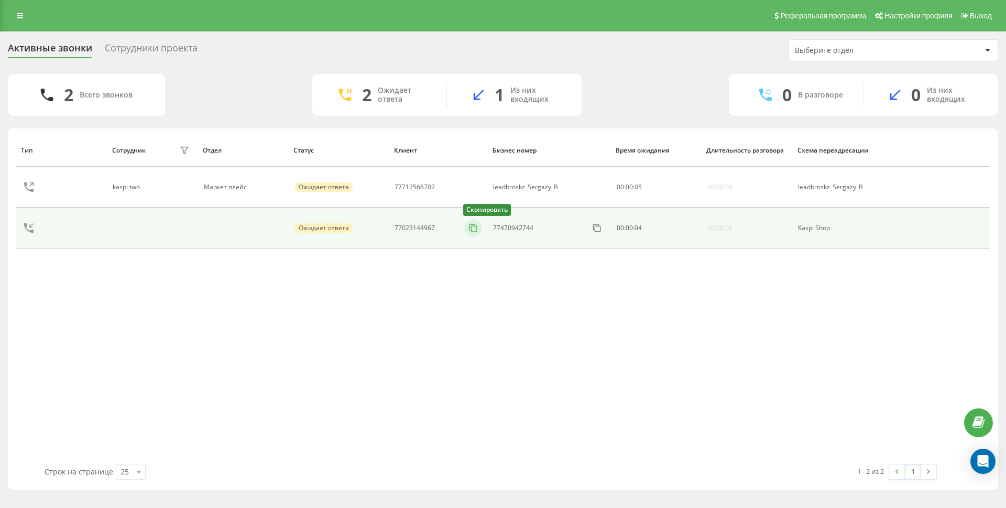
click at [473, 227] on icon at bounding box center [473, 228] width 10 height 10
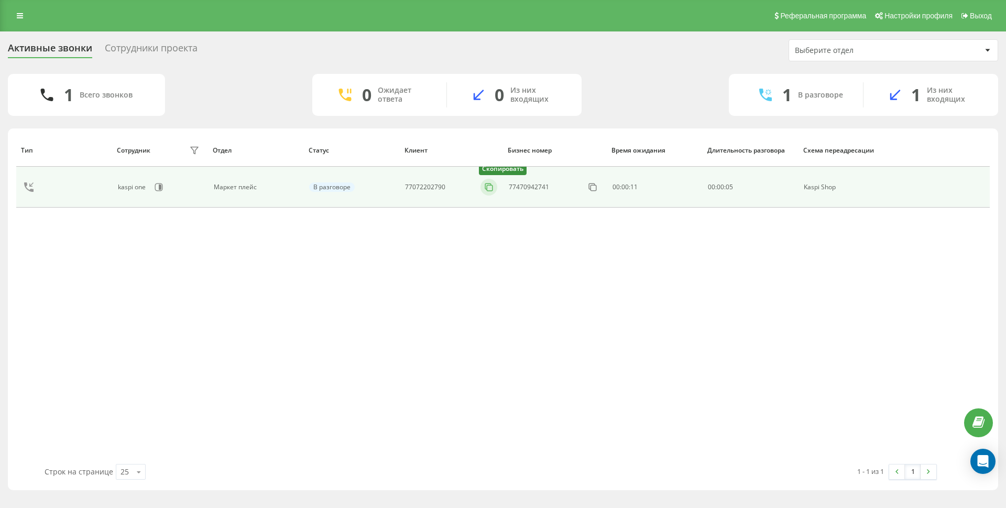
click at [491, 188] on icon at bounding box center [488, 187] width 10 height 10
click at [492, 189] on icon at bounding box center [488, 187] width 10 height 10
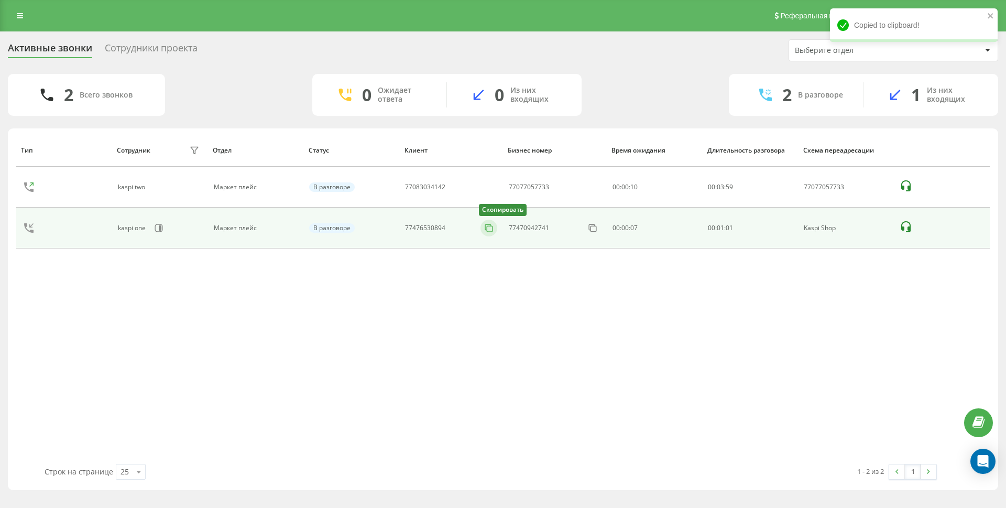
click at [483, 230] on icon at bounding box center [488, 228] width 10 height 10
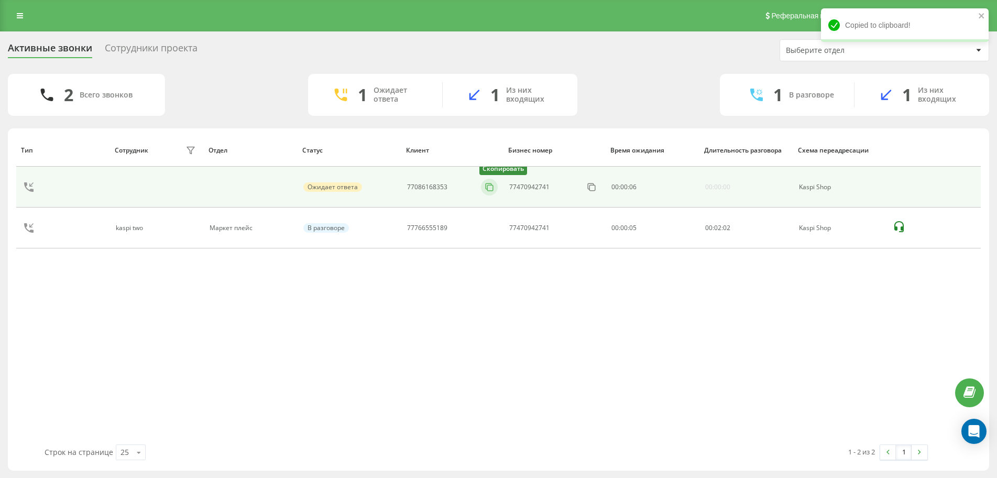
click at [491, 191] on rect at bounding box center [490, 188] width 6 height 6
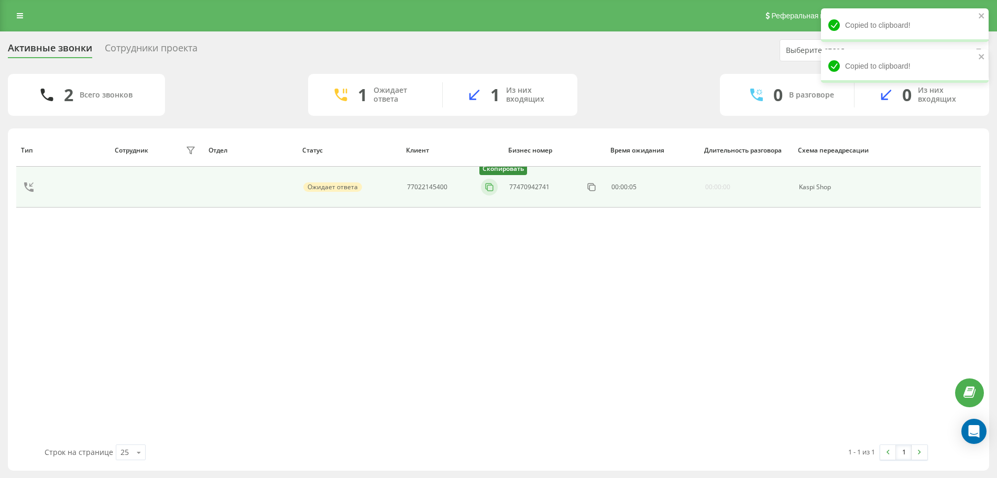
click at [494, 185] on icon at bounding box center [489, 187] width 10 height 10
click at [496, 186] on button at bounding box center [489, 187] width 17 height 12
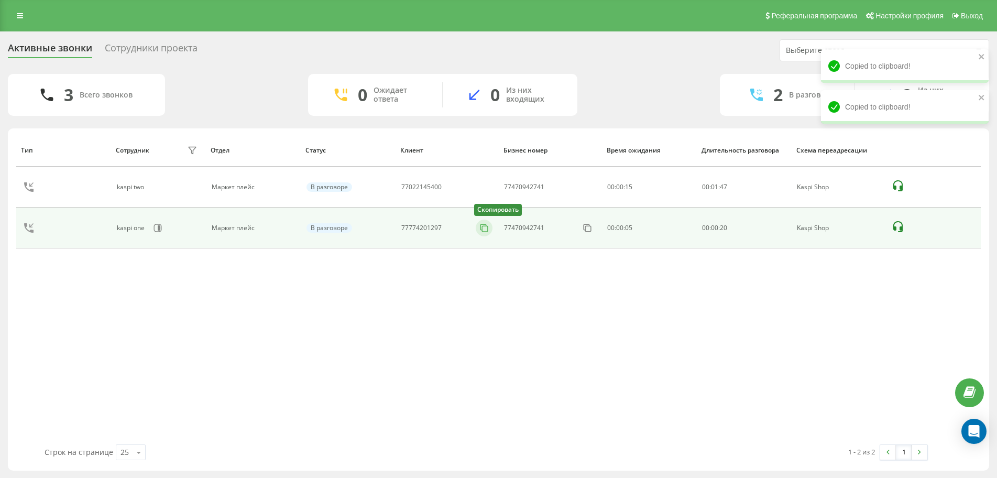
click at [483, 230] on icon at bounding box center [484, 228] width 10 height 10
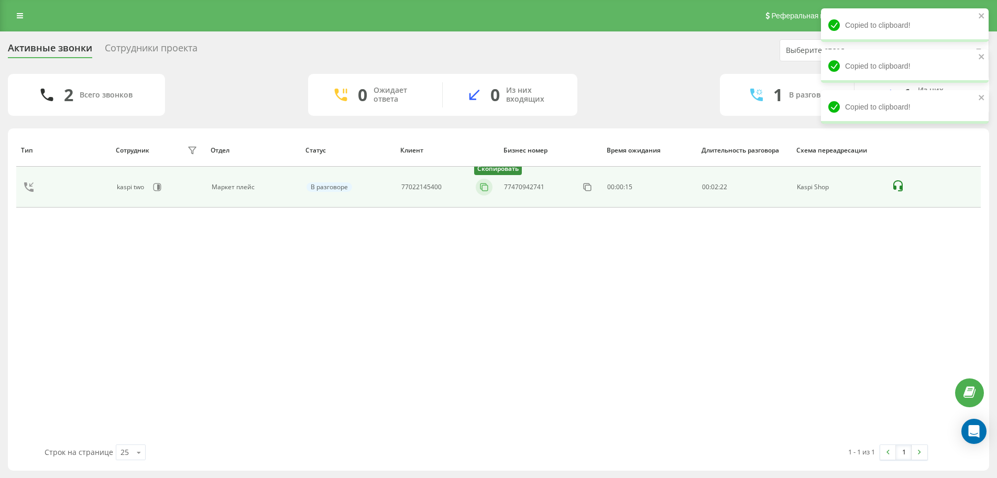
click at [483, 184] on icon at bounding box center [484, 187] width 10 height 10
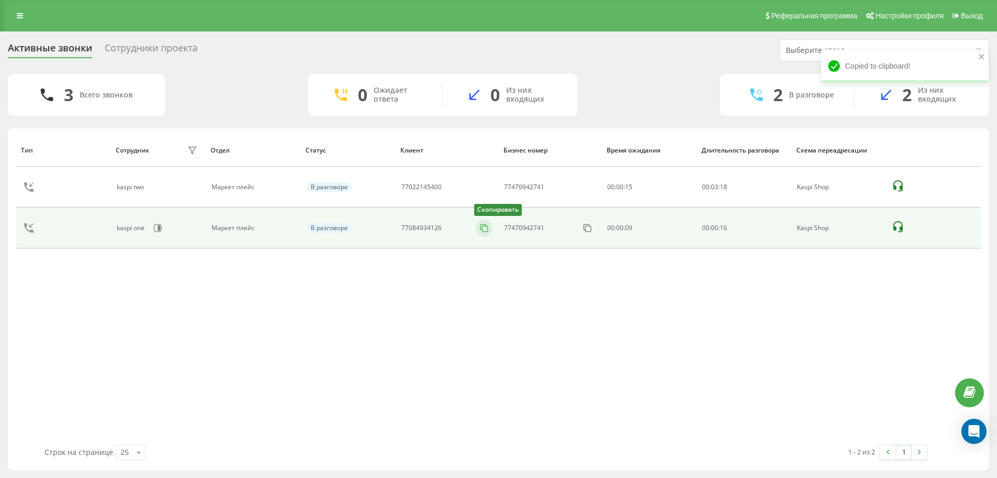
click at [483, 232] on rect at bounding box center [485, 229] width 6 height 6
click at [487, 229] on icon at bounding box center [484, 228] width 10 height 10
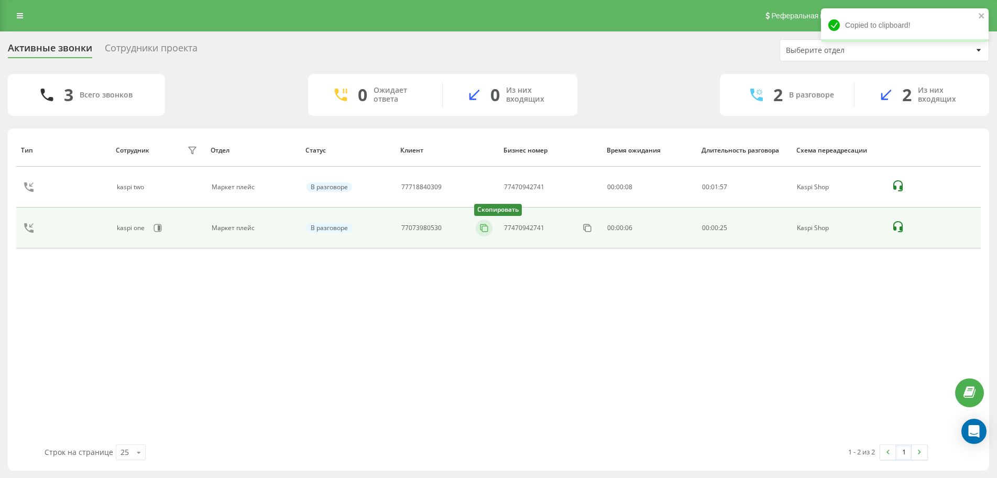
click at [481, 230] on icon at bounding box center [484, 228] width 10 height 10
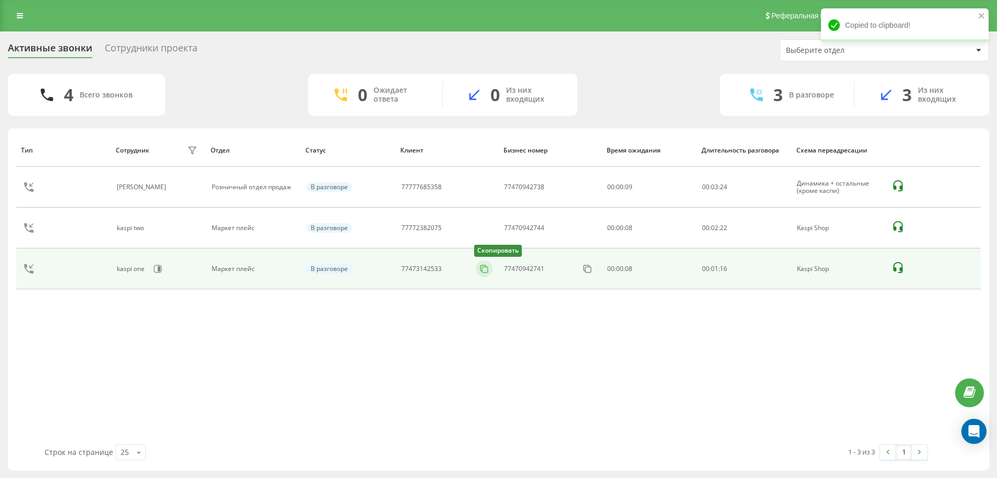
click at [482, 271] on icon at bounding box center [484, 268] width 6 height 6
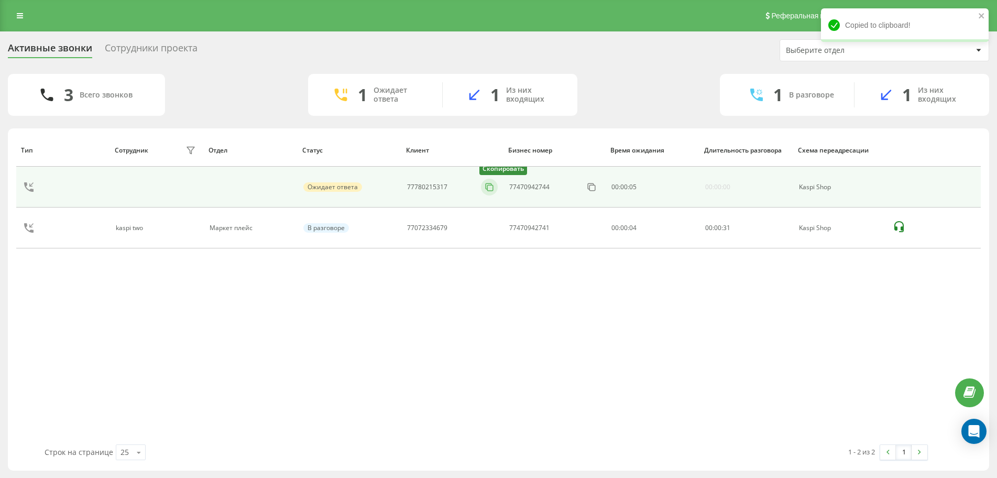
click at [492, 186] on icon at bounding box center [489, 187] width 10 height 10
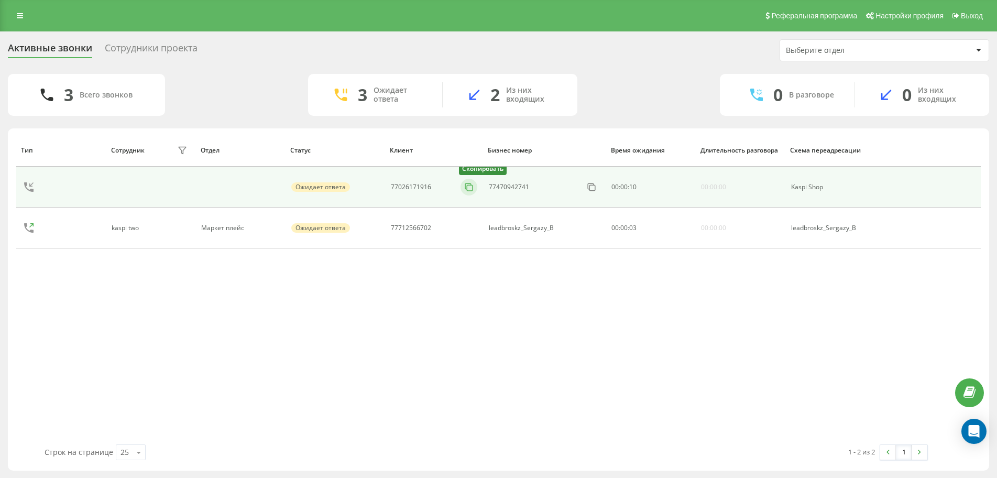
click at [469, 189] on icon at bounding box center [469, 187] width 10 height 10
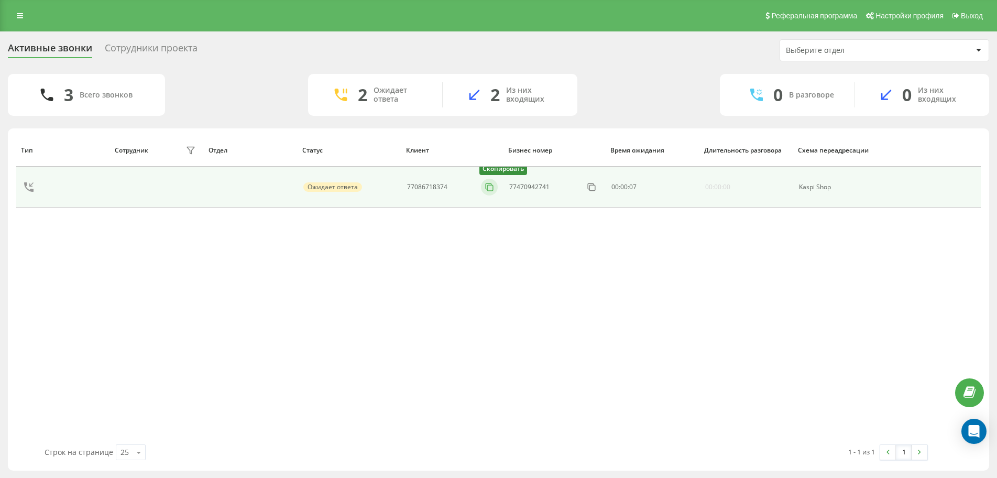
click at [488, 183] on icon at bounding box center [489, 187] width 10 height 10
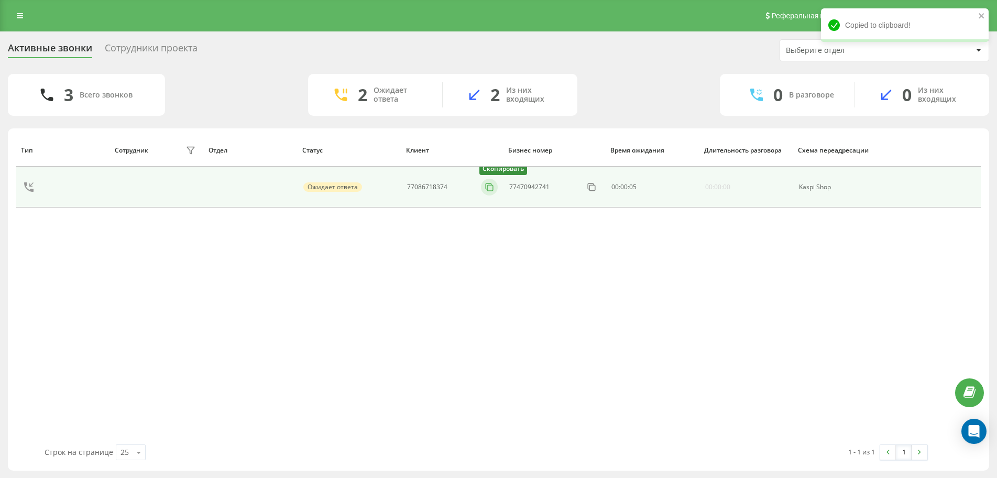
click at [494, 186] on button at bounding box center [489, 187] width 17 height 12
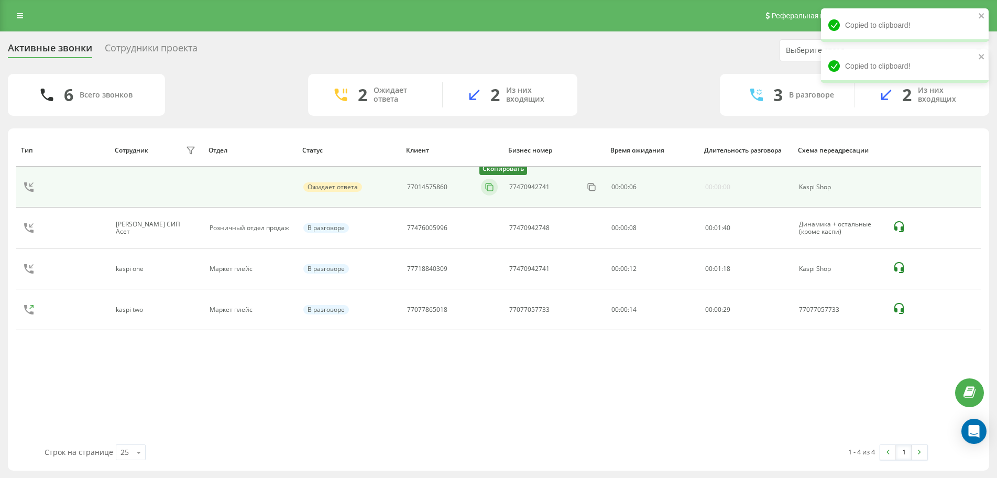
click at [489, 188] on icon at bounding box center [489, 187] width 10 height 10
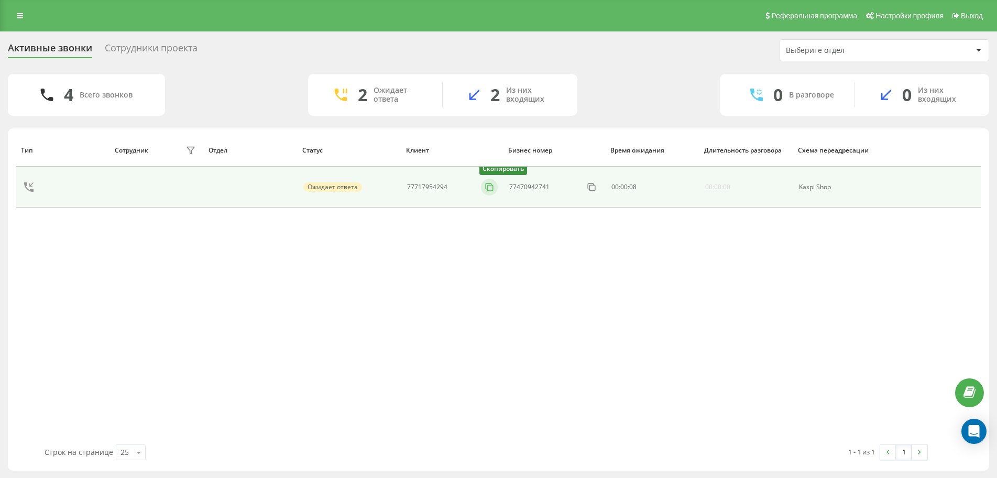
click at [487, 186] on rect at bounding box center [490, 188] width 6 height 6
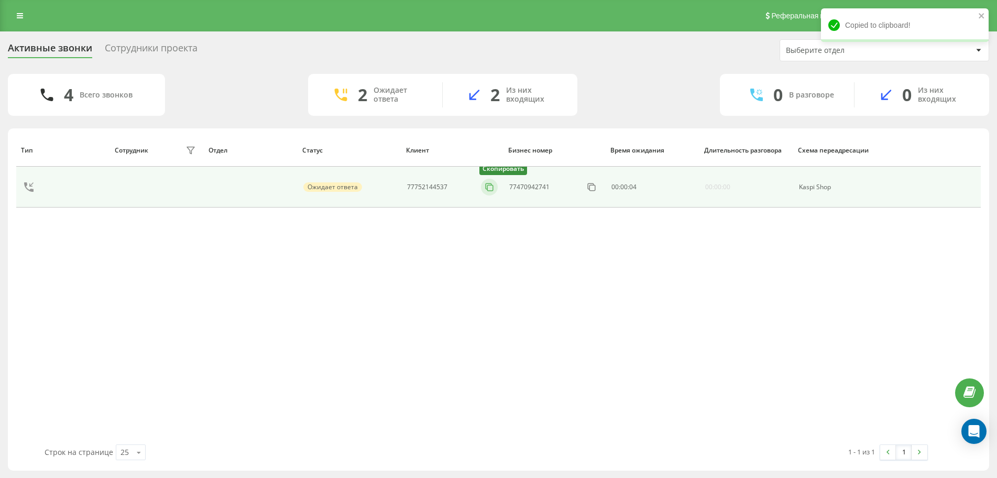
click at [494, 188] on button at bounding box center [489, 187] width 17 height 12
click at [484, 186] on button at bounding box center [489, 187] width 17 height 12
click at [494, 188] on icon at bounding box center [489, 187] width 10 height 10
click at [489, 186] on icon at bounding box center [489, 187] width 10 height 10
click at [486, 188] on icon at bounding box center [489, 186] width 6 height 6
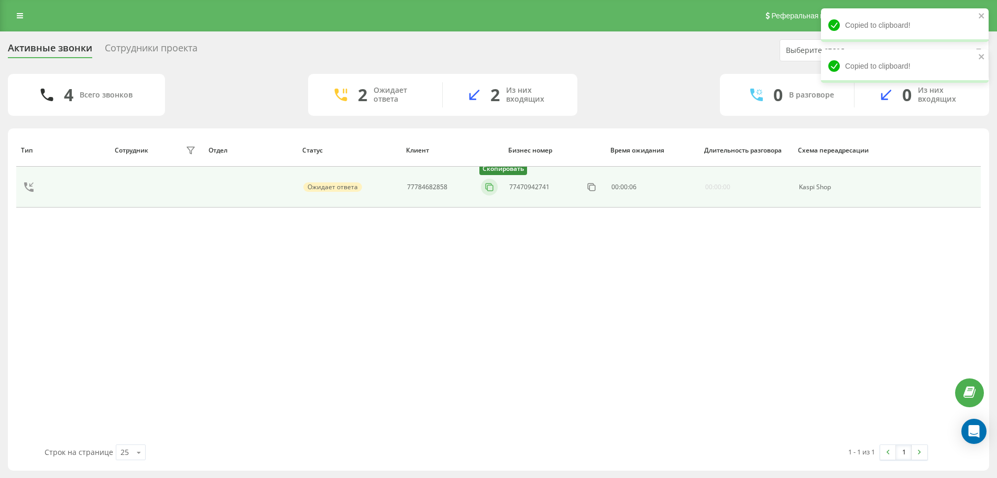
click at [488, 190] on rect at bounding box center [490, 188] width 6 height 6
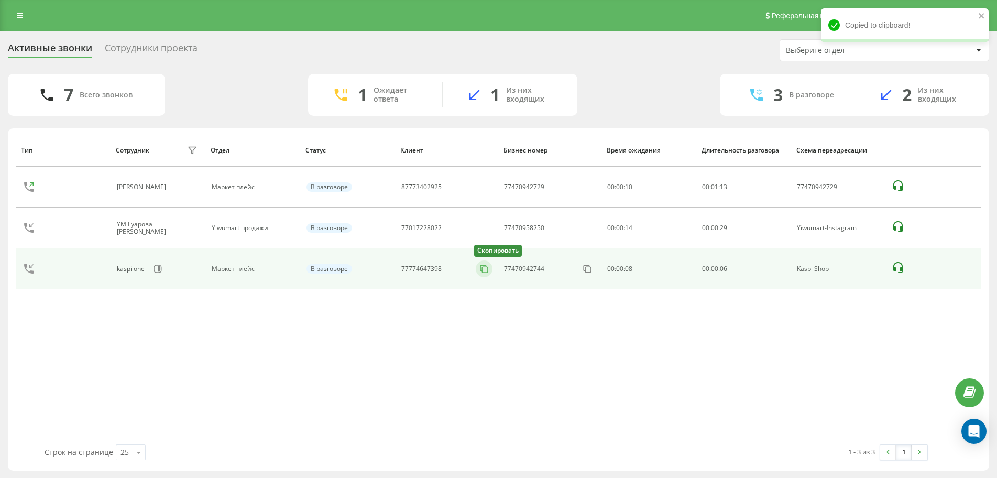
click at [490, 271] on button at bounding box center [484, 269] width 17 height 12
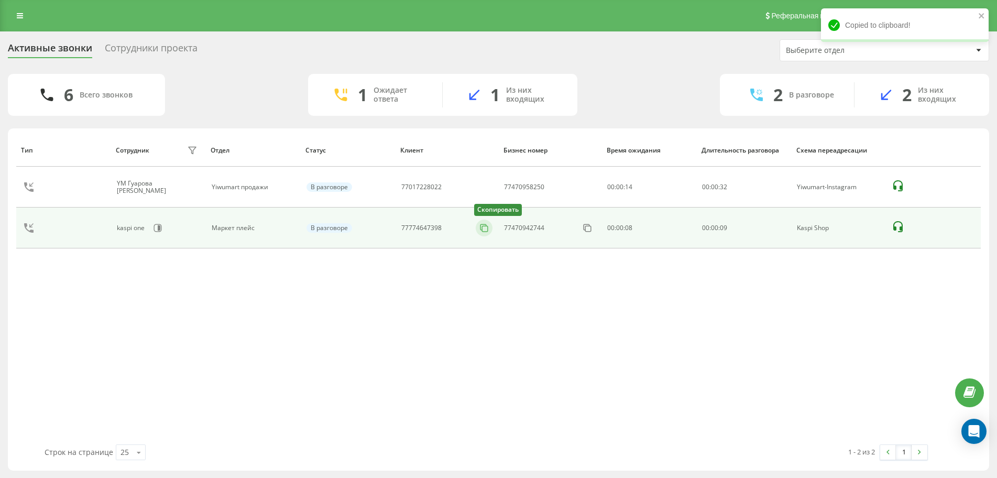
click at [490, 228] on button at bounding box center [484, 228] width 17 height 12
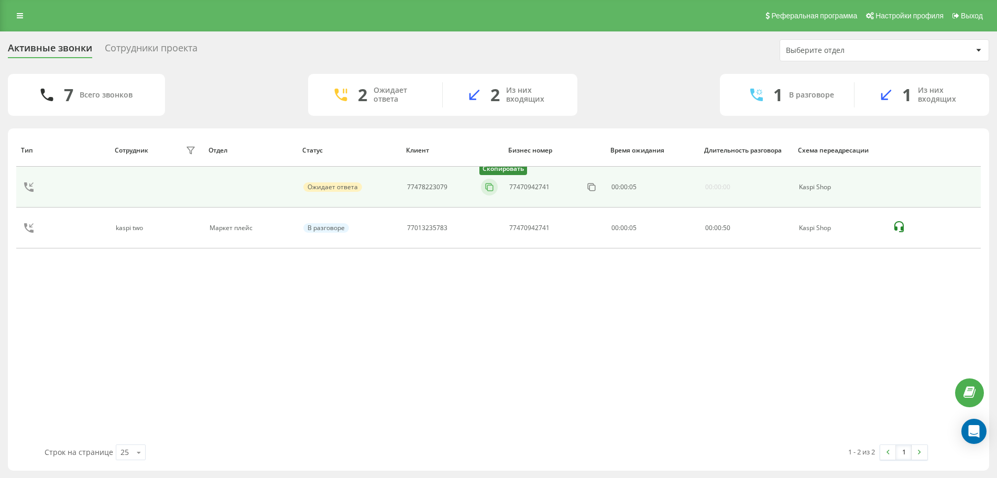
click at [489, 190] on icon at bounding box center [489, 187] width 10 height 10
click at [486, 189] on icon at bounding box center [489, 186] width 6 height 6
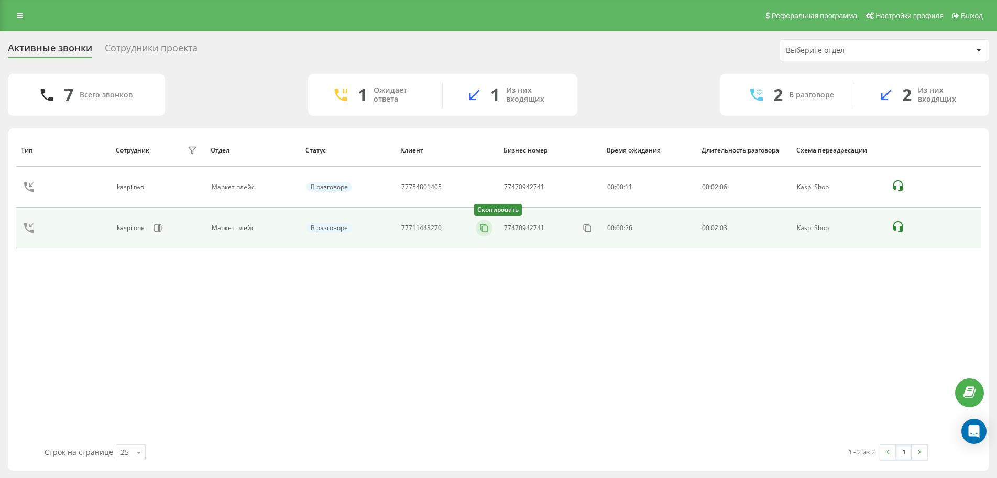
click at [483, 232] on rect at bounding box center [485, 229] width 6 height 6
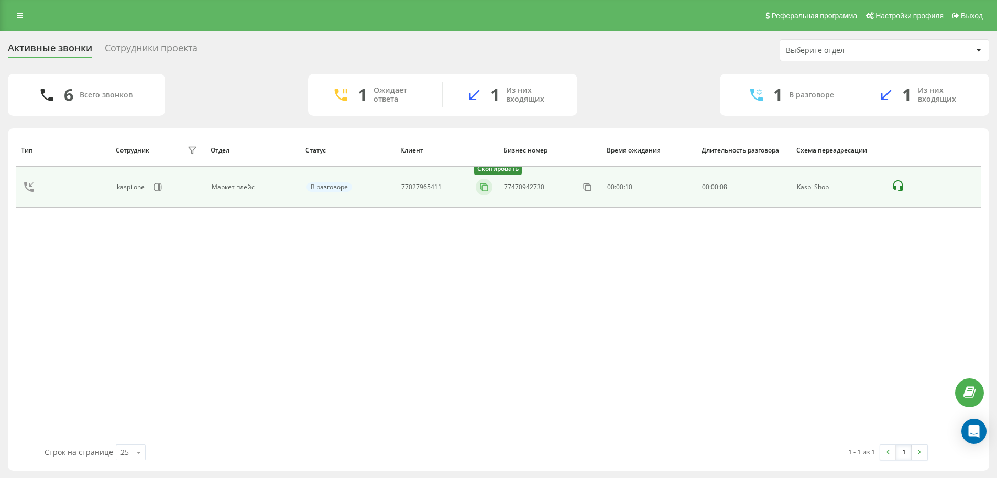
click at [487, 188] on icon at bounding box center [484, 187] width 10 height 10
click at [483, 186] on icon at bounding box center [484, 187] width 10 height 10
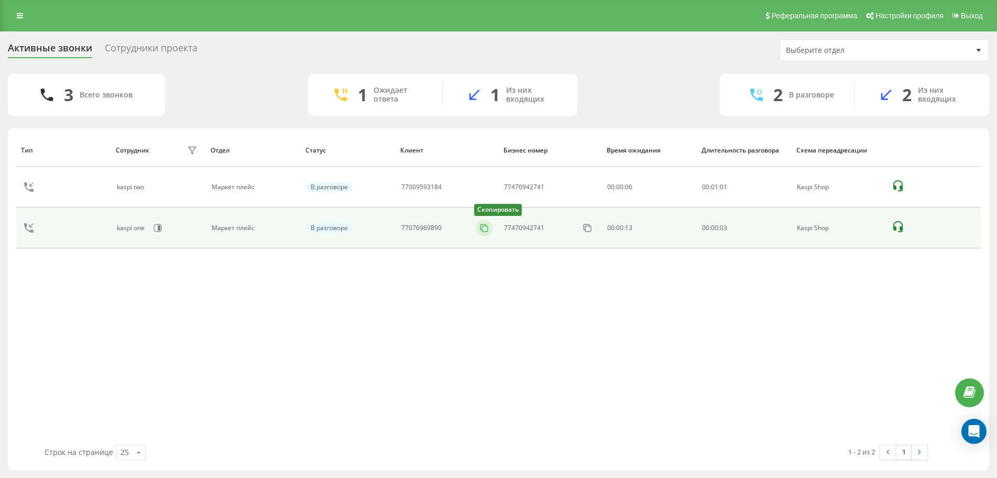
click at [485, 229] on icon at bounding box center [484, 228] width 10 height 10
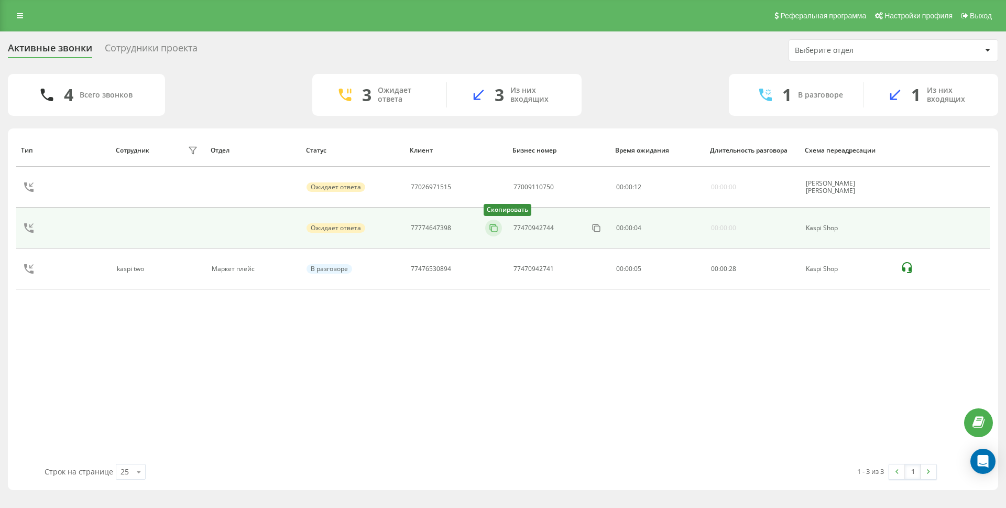
click at [491, 230] on icon at bounding box center [493, 227] width 6 height 6
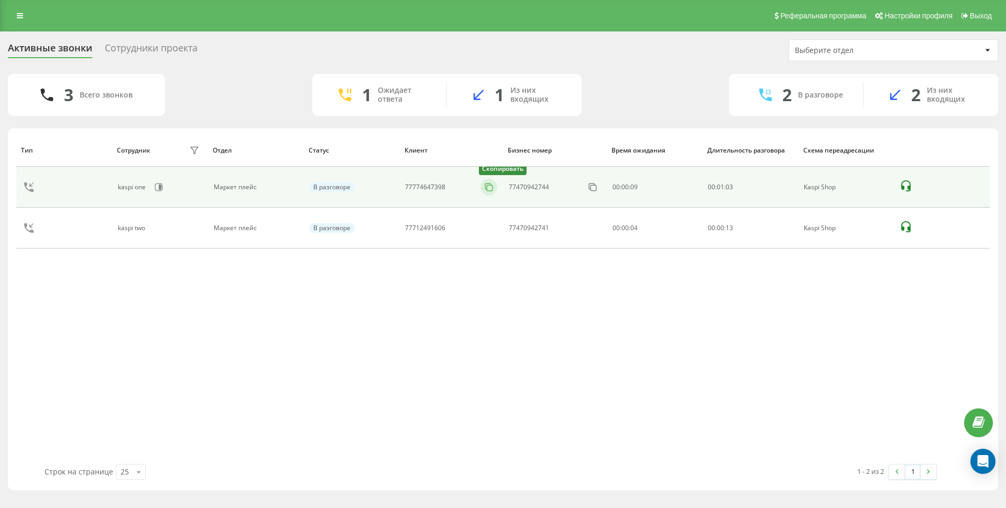
click at [485, 188] on icon at bounding box center [488, 186] width 6 height 6
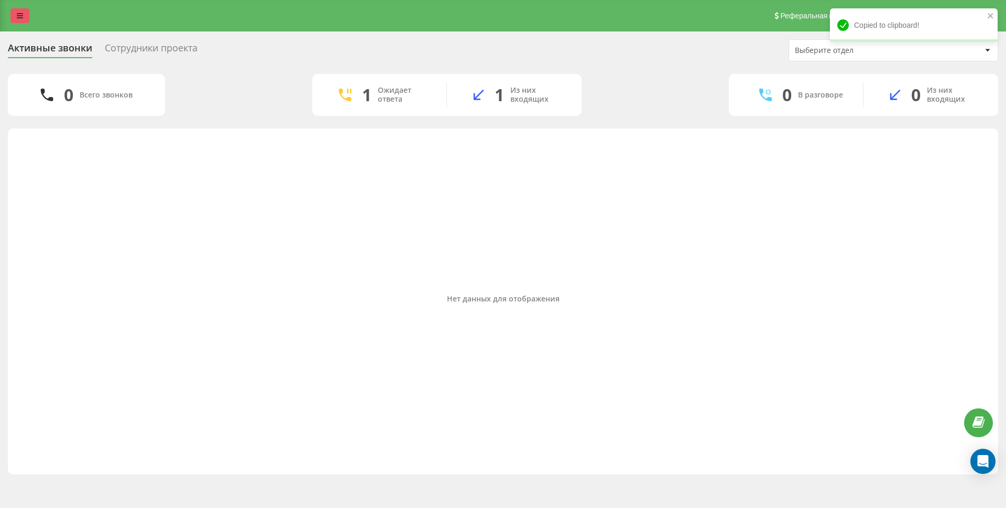
click at [10, 13] on link at bounding box center [19, 15] width 19 height 15
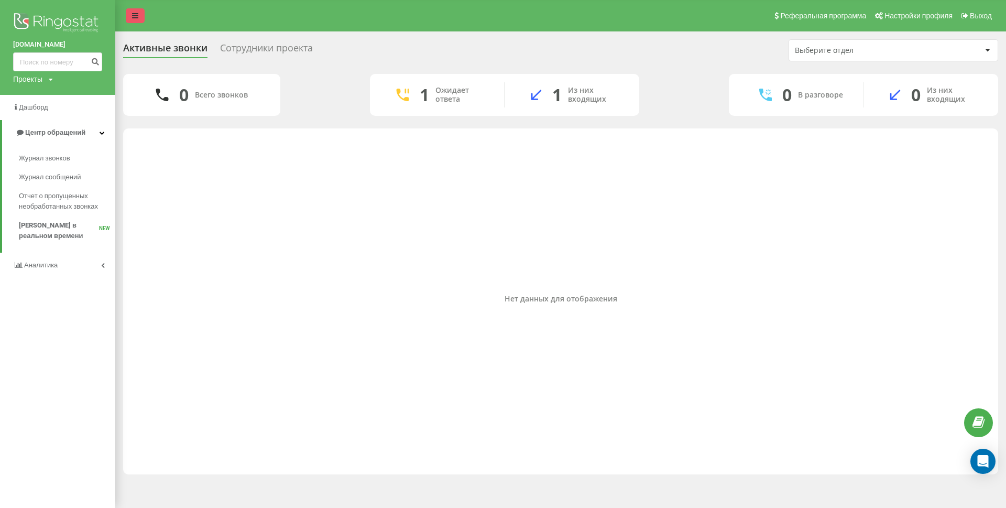
click at [135, 18] on icon at bounding box center [135, 15] width 6 height 7
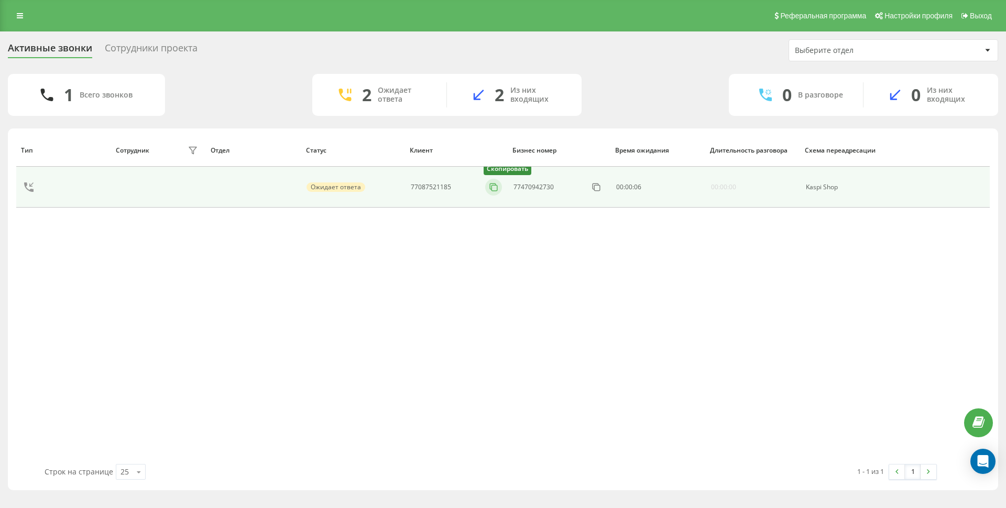
click at [498, 186] on icon at bounding box center [493, 187] width 10 height 10
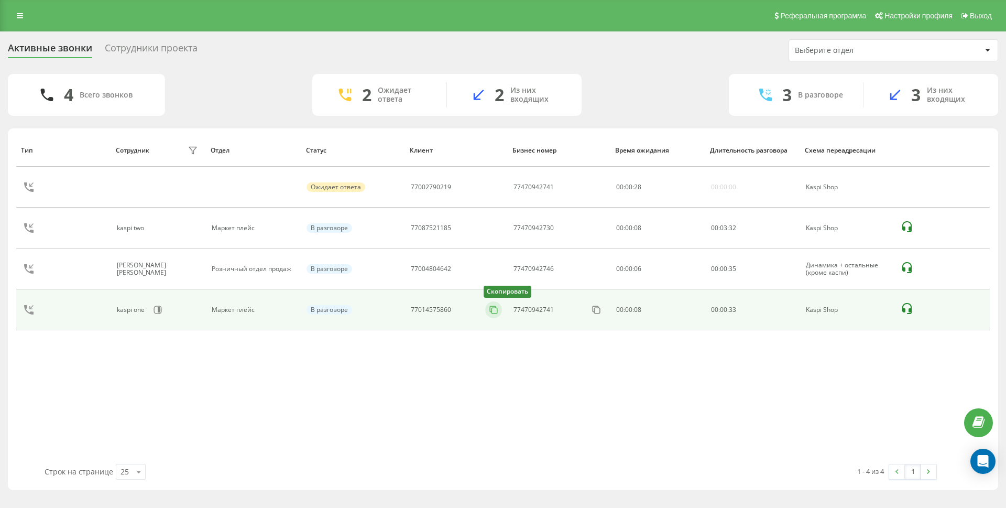
click at [492, 311] on icon at bounding box center [493, 309] width 10 height 10
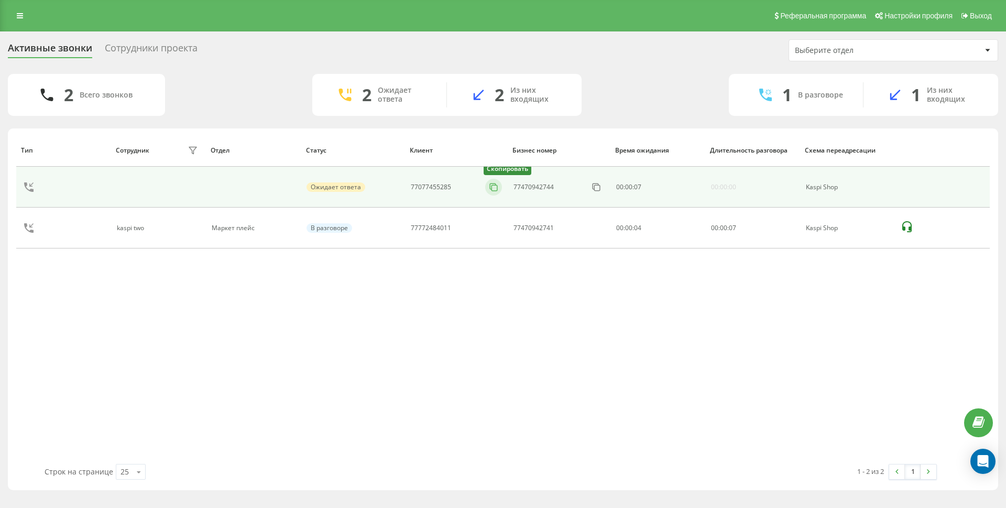
click at [493, 189] on icon at bounding box center [493, 187] width 10 height 10
click at [490, 187] on icon at bounding box center [493, 187] width 10 height 10
click at [489, 186] on icon at bounding box center [488, 187] width 10 height 10
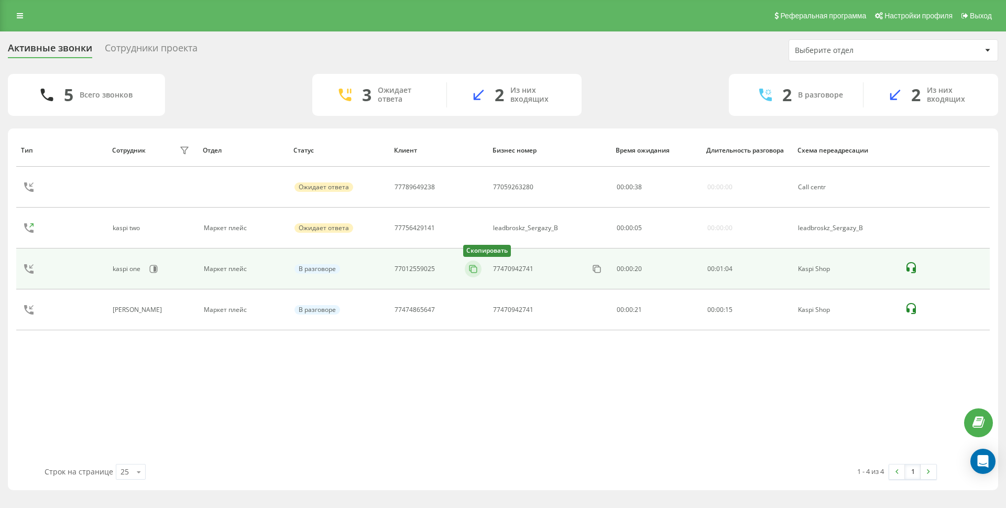
click at [474, 269] on icon at bounding box center [473, 268] width 10 height 10
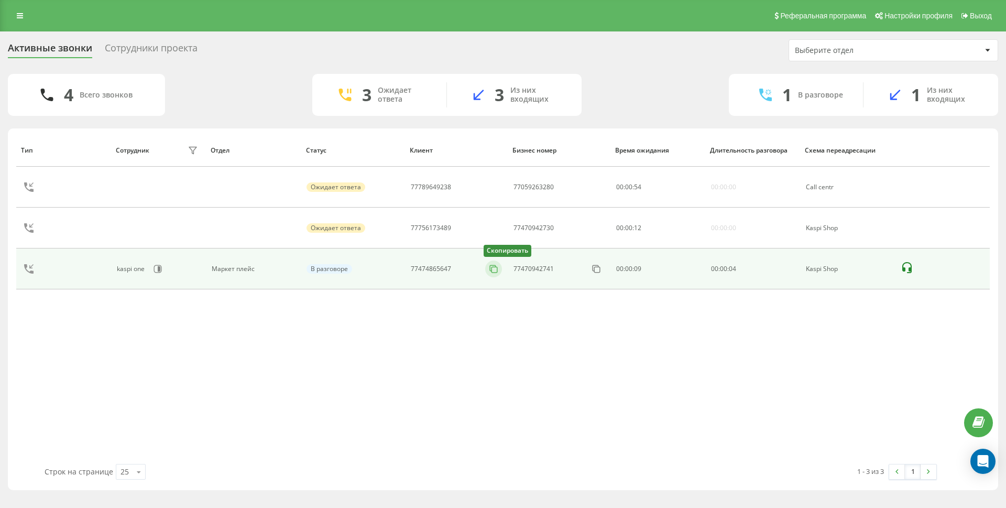
click at [496, 270] on icon at bounding box center [493, 268] width 10 height 10
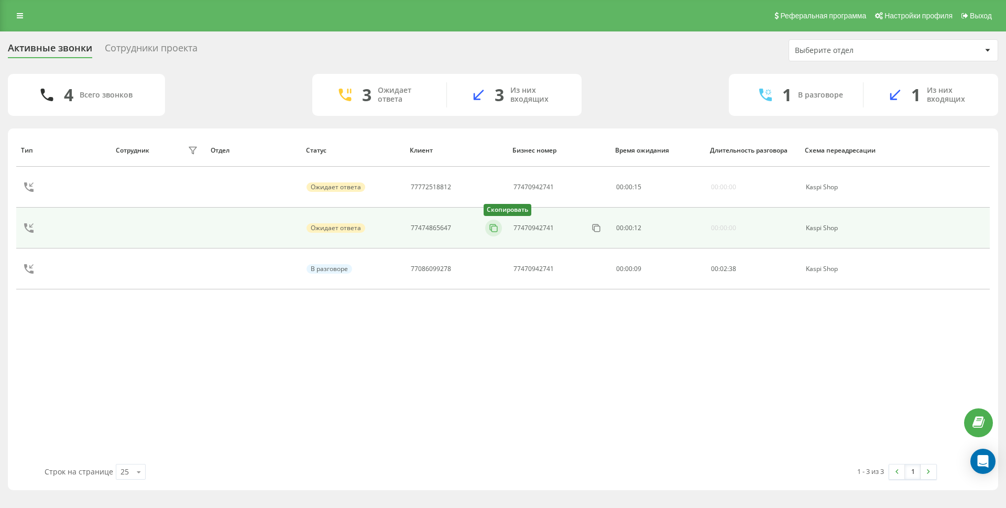
click at [494, 232] on icon at bounding box center [493, 228] width 10 height 10
click at [489, 232] on icon at bounding box center [488, 228] width 10 height 10
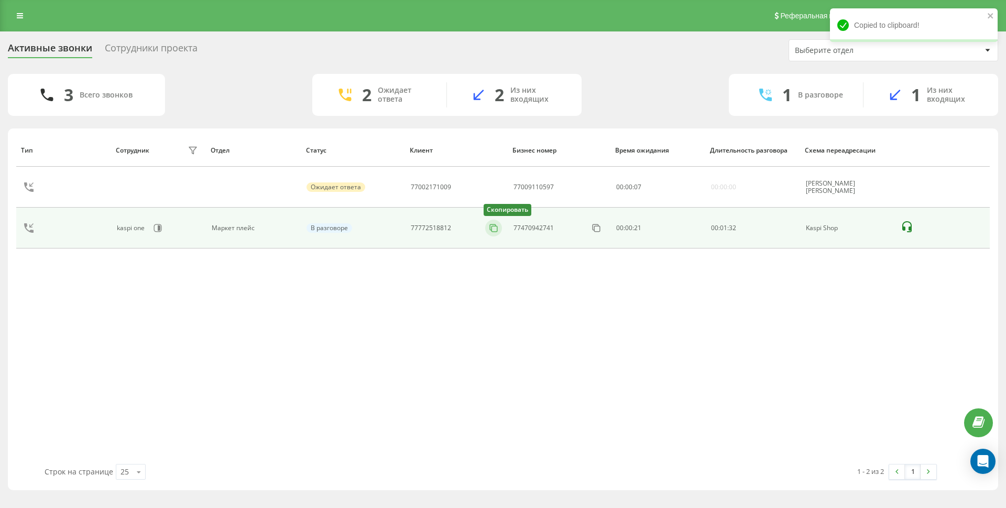
click at [495, 230] on icon at bounding box center [493, 228] width 10 height 10
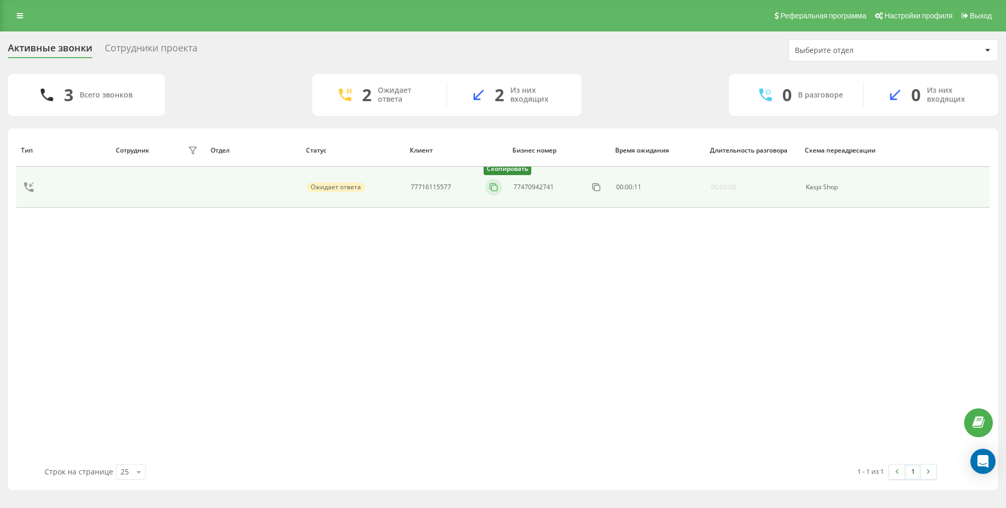
click at [498, 189] on icon at bounding box center [493, 187] width 10 height 10
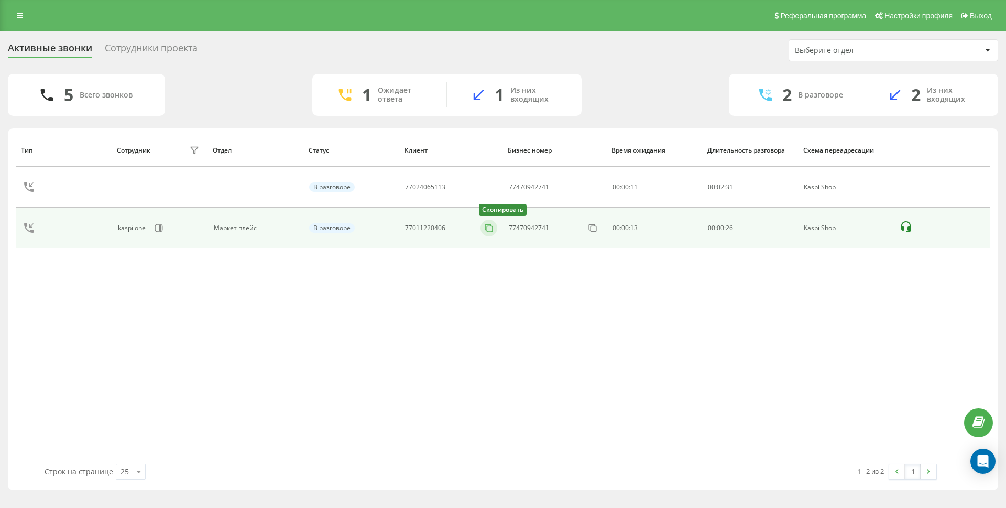
click at [491, 226] on rect at bounding box center [490, 229] width 6 height 6
click at [496, 230] on icon at bounding box center [493, 228] width 10 height 10
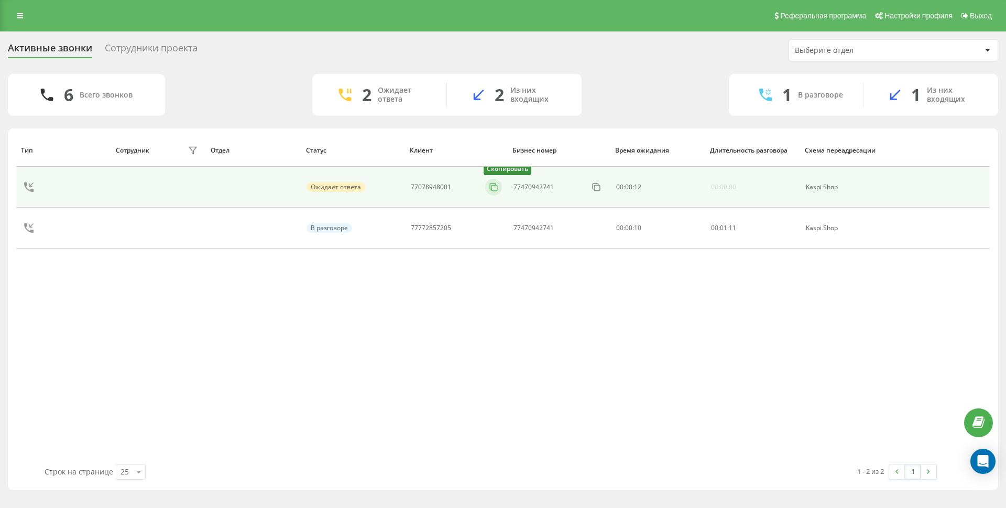
click at [495, 185] on icon at bounding box center [493, 187] width 10 height 10
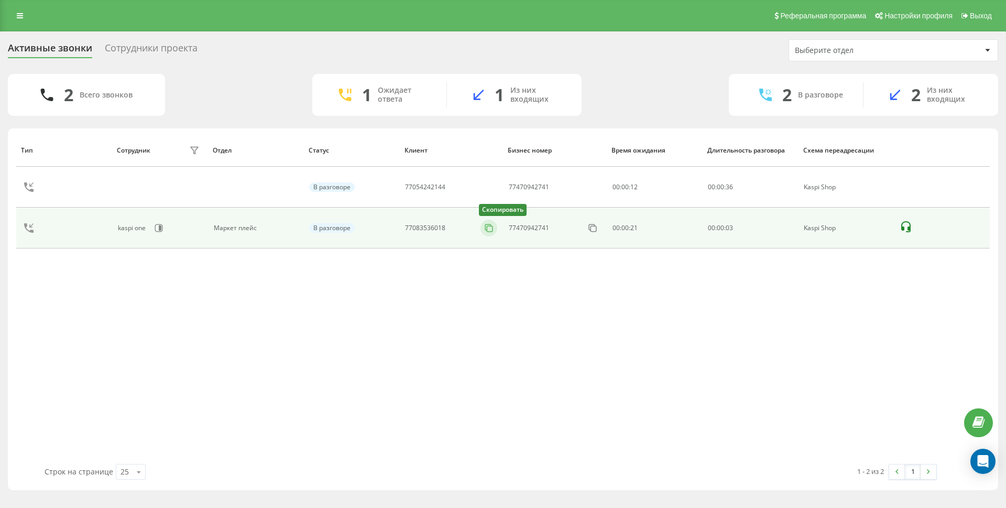
click at [490, 228] on icon at bounding box center [488, 228] width 10 height 10
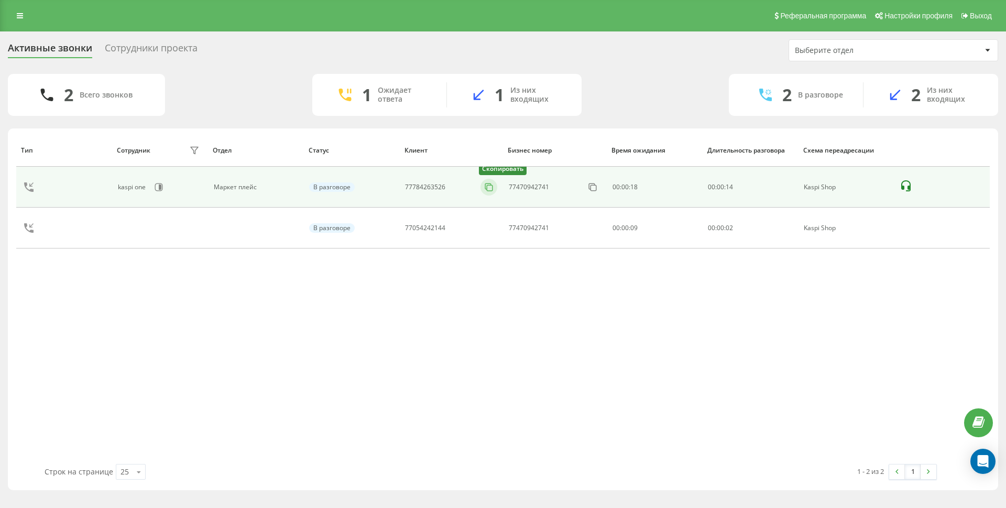
click at [489, 185] on icon at bounding box center [488, 187] width 10 height 10
click at [490, 186] on icon at bounding box center [488, 187] width 10 height 10
click at [494, 191] on icon at bounding box center [489, 187] width 10 height 10
click at [486, 185] on icon at bounding box center [488, 187] width 10 height 10
